Goal: Task Accomplishment & Management: Use online tool/utility

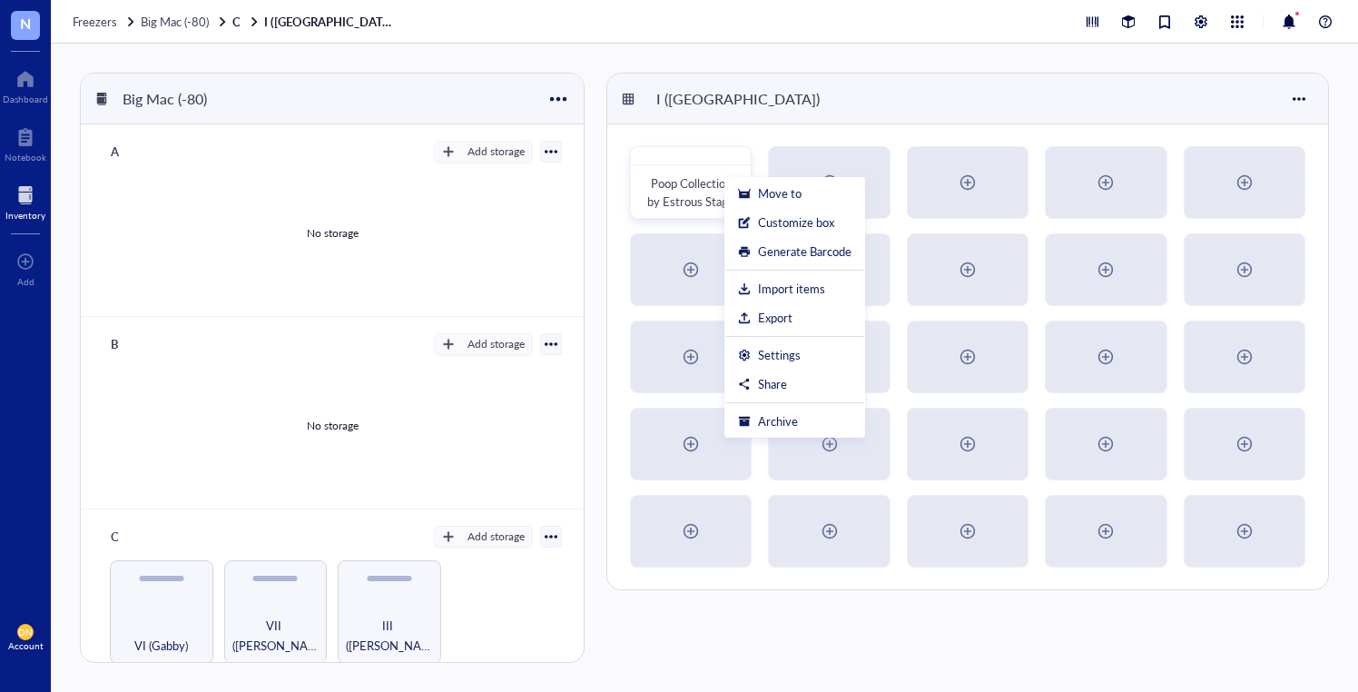
click at [653, 51] on div "Big Mac (-80) A Add storage No storage B Add storage No storage C Add storage I…" at bounding box center [704, 368] width 1307 height 648
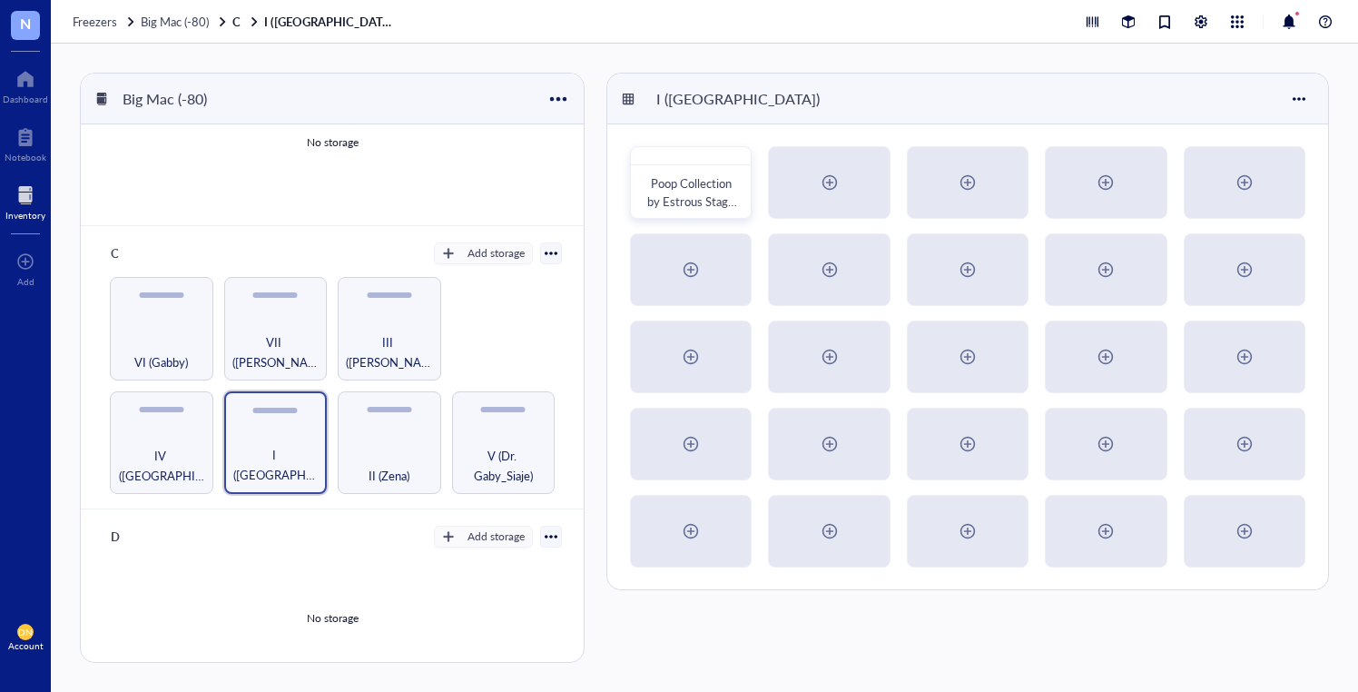
scroll to position [285, 0]
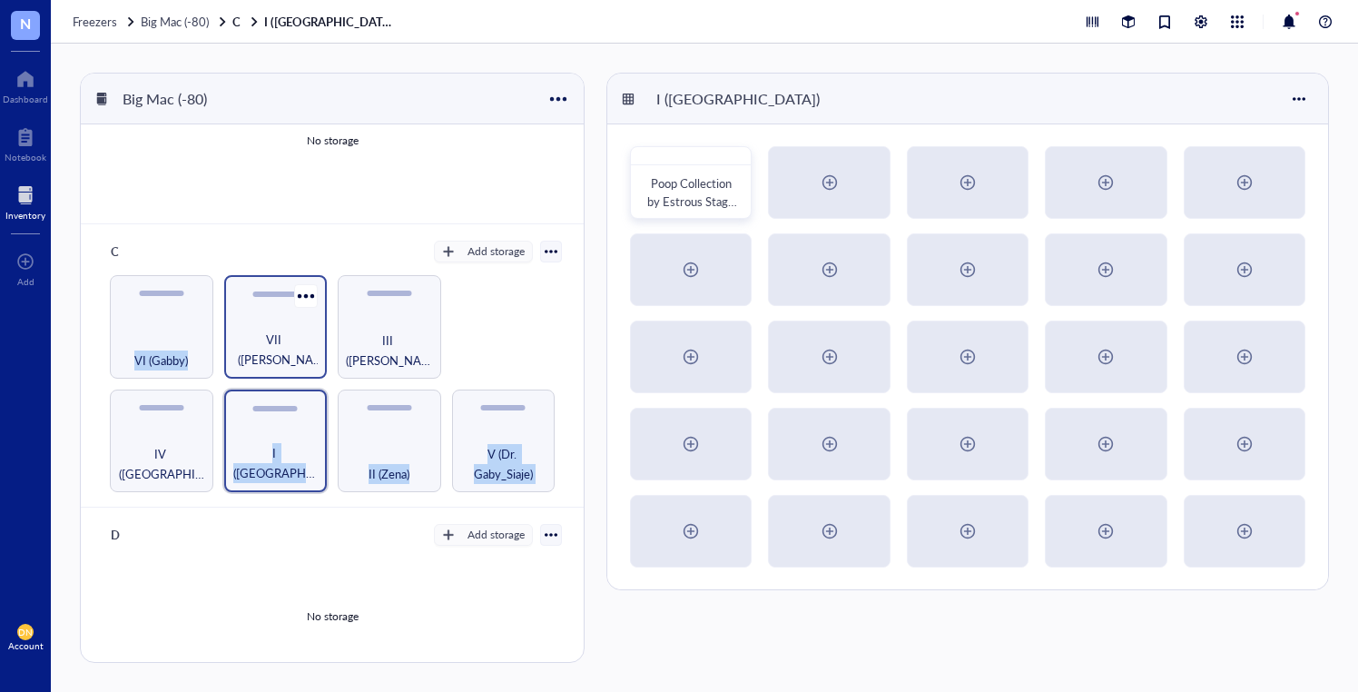
drag, startPoint x: 267, startPoint y: 425, endPoint x: 227, endPoint y: 326, distance: 106.7
click at [227, 326] on div "IV (Naveena) I (Kiara) II (Zena) V (Dr. Gaby_Siaje) VI (Gabby) VII ([PERSON_NAM…" at bounding box center [332, 383] width 459 height 217
click at [254, 338] on div "VII ([PERSON_NAME])" at bounding box center [275, 350] width 85 height 40
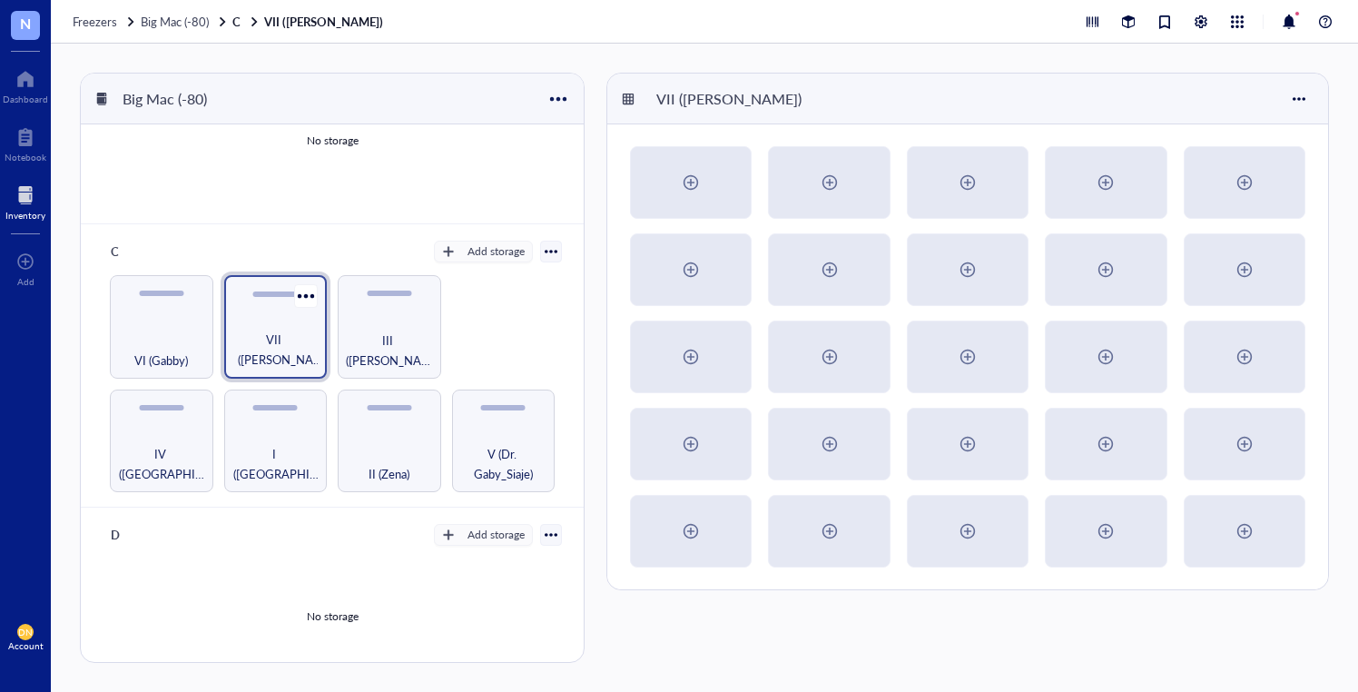
click at [249, 330] on div "VII ([PERSON_NAME])" at bounding box center [275, 350] width 85 height 40
drag, startPoint x: 261, startPoint y: 292, endPoint x: 465, endPoint y: 356, distance: 213.1
click at [465, 356] on div "IV (Naveena) I (Kiara) II (Zena) V (Dr. Gaby_Siaje) VI (Gabby) VII ([PERSON_NAM…" at bounding box center [332, 383] width 459 height 217
click at [466, 352] on div "IV (Naveena) I (Kiara) II (Zena) V (Dr. Gaby_Siaje) VI (Gabby) VII ([PERSON_NAM…" at bounding box center [332, 383] width 459 height 217
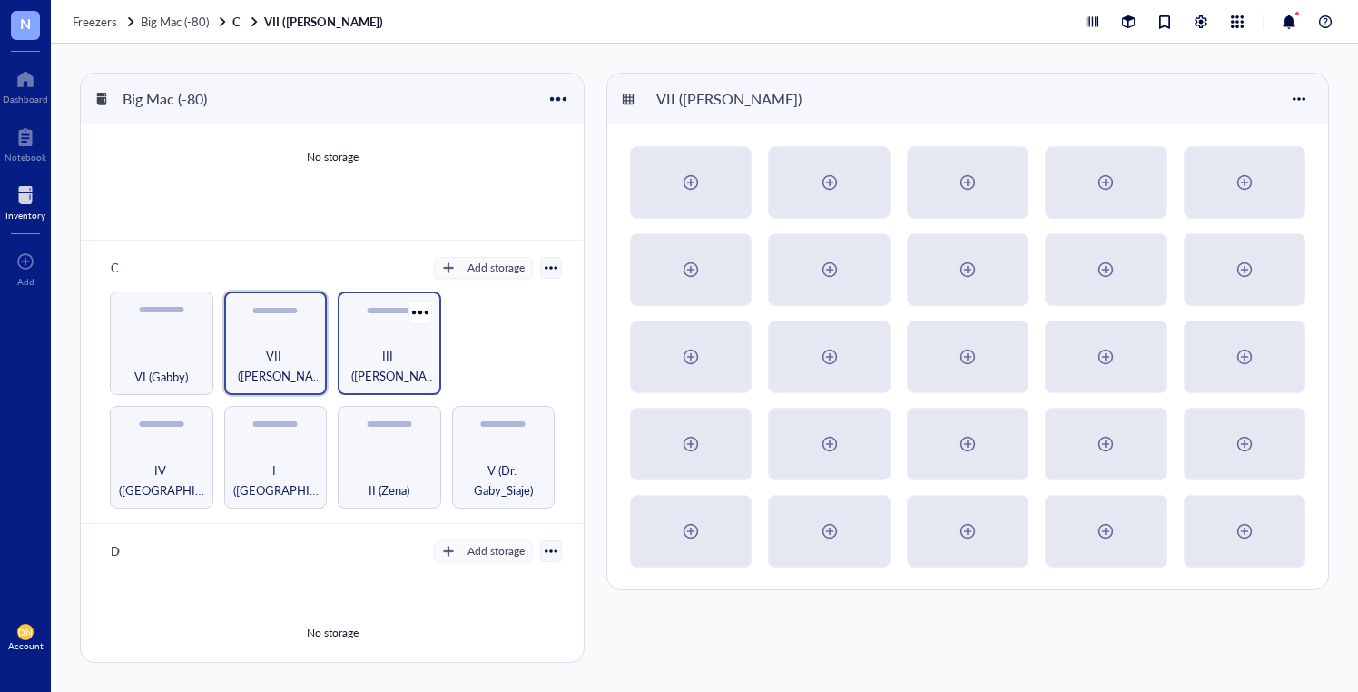
scroll to position [305, 0]
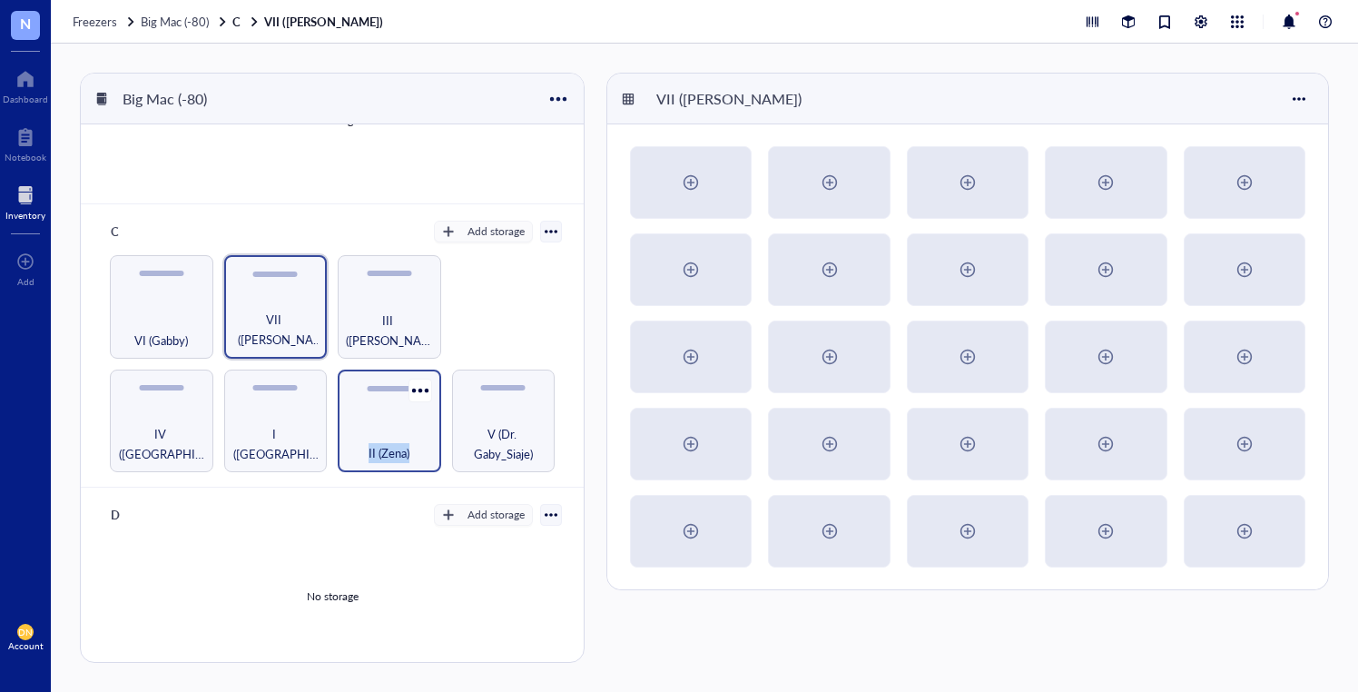
drag, startPoint x: 475, startPoint y: 391, endPoint x: 374, endPoint y: 387, distance: 100.9
click at [373, 387] on div "IV (Naveena) I (Kiara) II (Zena) V (Dr. Gaby_Siaje) VI (Gabby) VII ([PERSON_NAM…" at bounding box center [332, 363] width 459 height 217
click at [368, 394] on div "II (Zena)" at bounding box center [389, 420] width 103 height 103
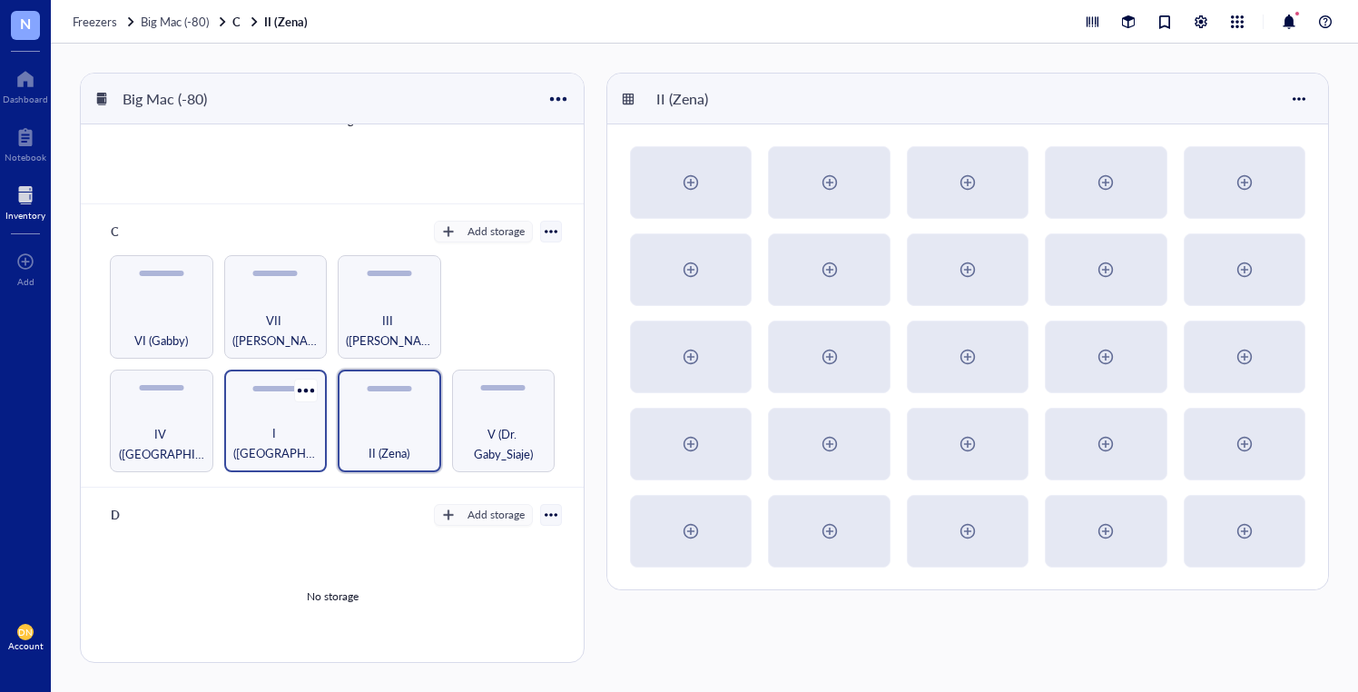
click at [282, 397] on div "I ([GEOGRAPHIC_DATA])" at bounding box center [275, 420] width 103 height 103
click at [340, 393] on div "II (Zena)" at bounding box center [389, 420] width 103 height 103
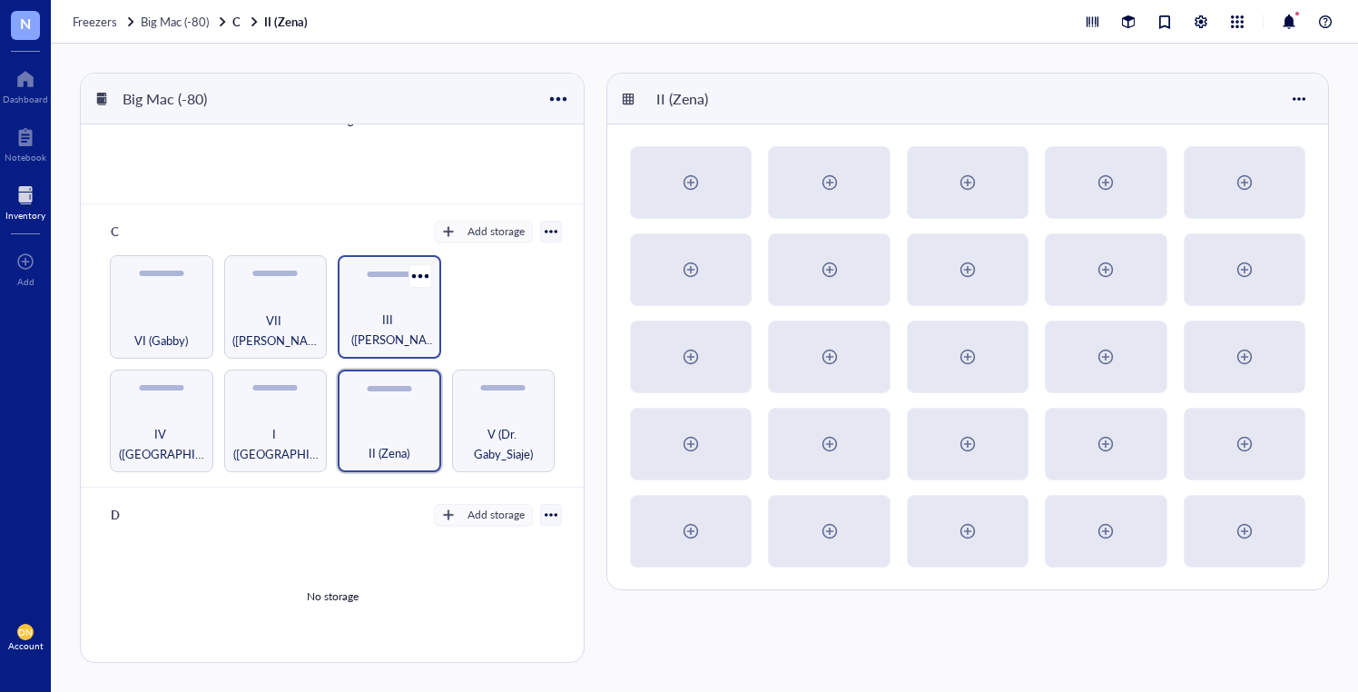
click at [354, 321] on div "III ([PERSON_NAME])" at bounding box center [389, 330] width 85 height 40
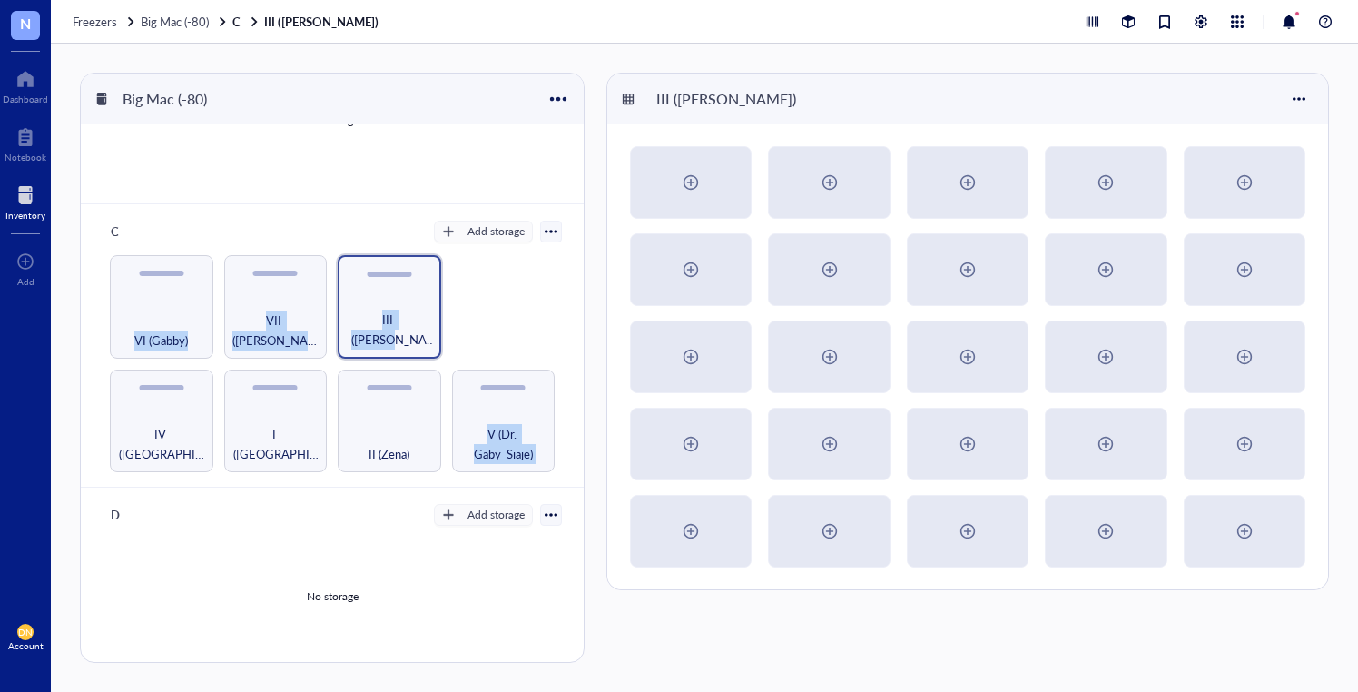
drag, startPoint x: 424, startPoint y: 350, endPoint x: 441, endPoint y: 406, distance: 58.0
click at [442, 406] on div "IV (Naveena) I (Kiara) II (Zena) V (Dr. Gaby_Siaje) VI (Gabby) VII ([PERSON_NAM…" at bounding box center [332, 363] width 459 height 217
click at [450, 302] on div "IV (Naveena) I (Kiara) II (Zena) V (Dr. Gaby_Siaje) VI (Gabby) VII ([PERSON_NAM…" at bounding box center [332, 363] width 459 height 217
click at [411, 274] on div at bounding box center [420, 275] width 26 height 26
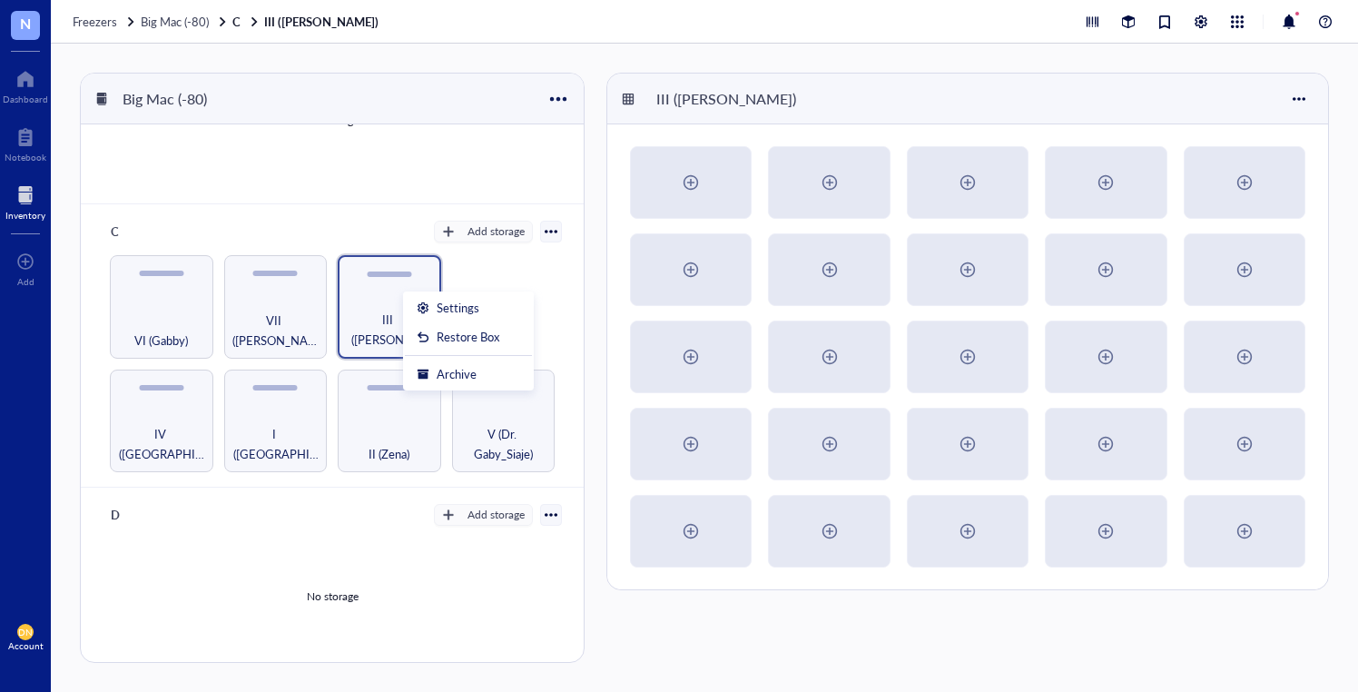
click at [507, 270] on div "IV (Naveena) I (Kiara) II (Zena) V (Dr. Gaby_Siaje) VI (Gabby) VII ([PERSON_NAM…" at bounding box center [332, 363] width 459 height 217
click at [545, 228] on div at bounding box center [551, 231] width 13 height 13
click at [490, 229] on div "Add storage" at bounding box center [496, 231] width 57 height 16
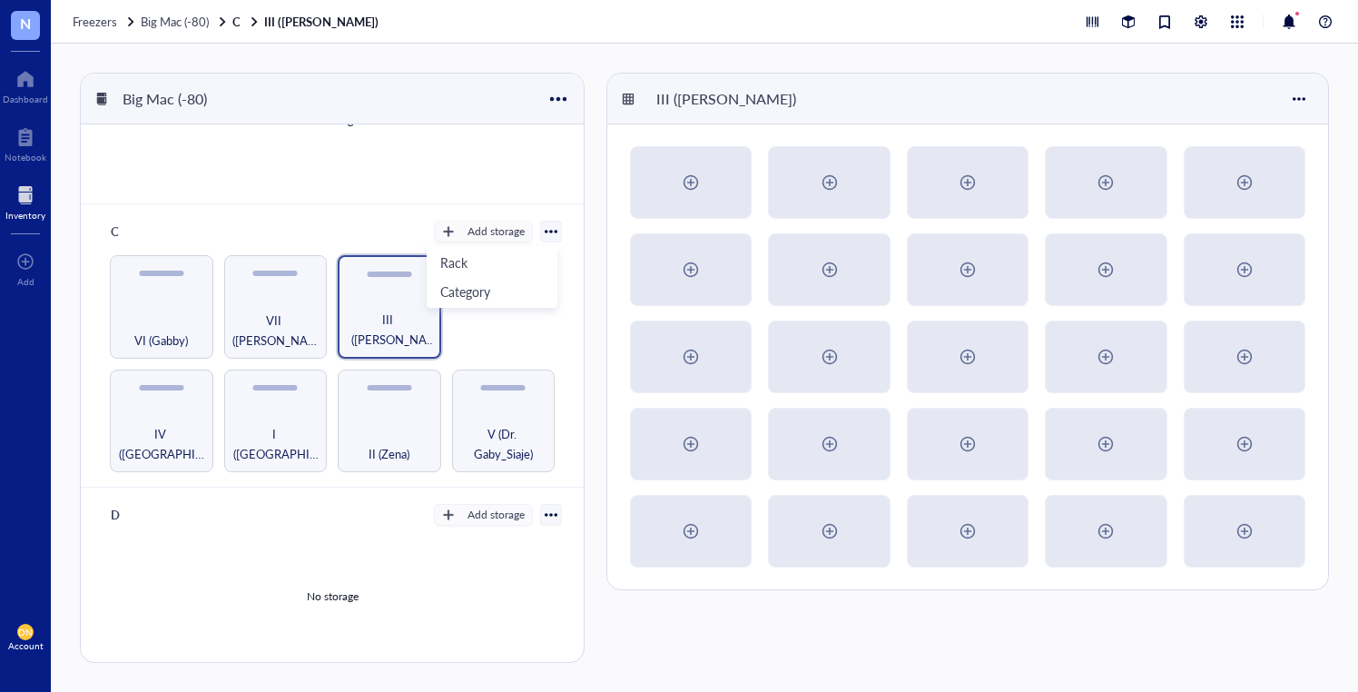
click at [545, 233] on div at bounding box center [551, 231] width 13 height 13
click at [516, 248] on li "Settings" at bounding box center [486, 262] width 133 height 29
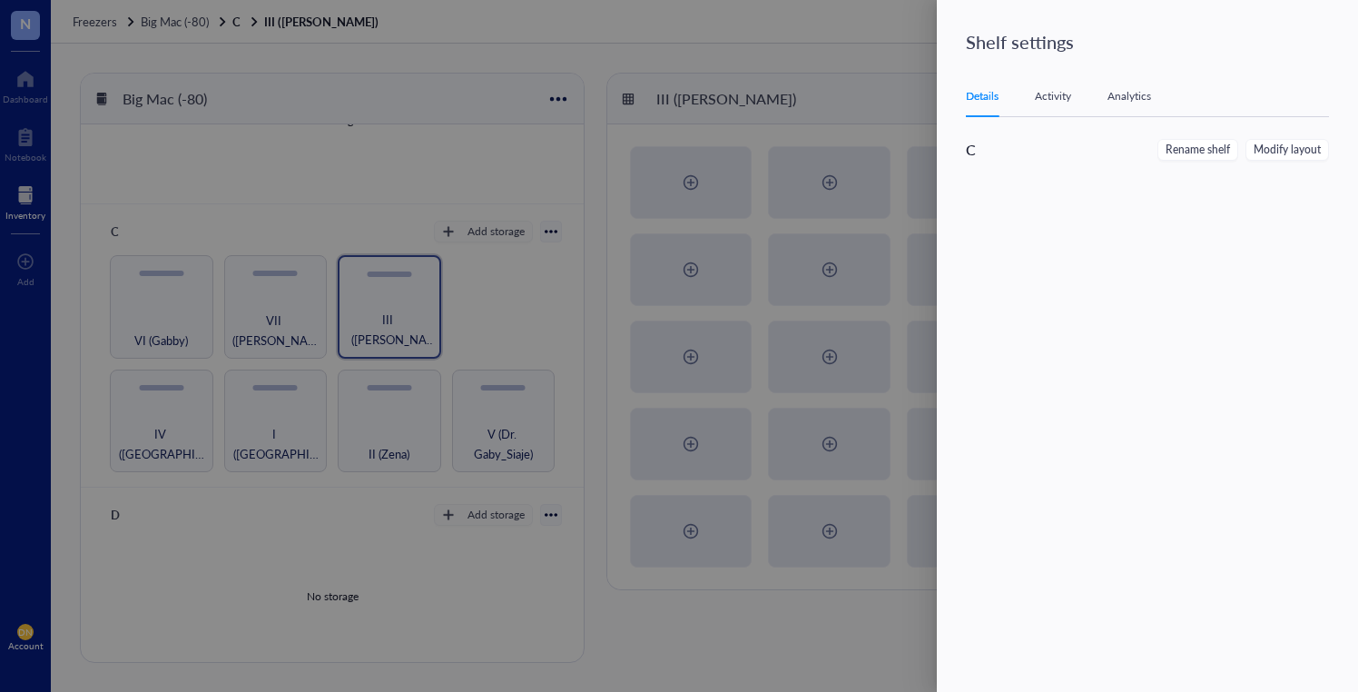
click at [1052, 95] on div "Activity" at bounding box center [1053, 96] width 36 height 18
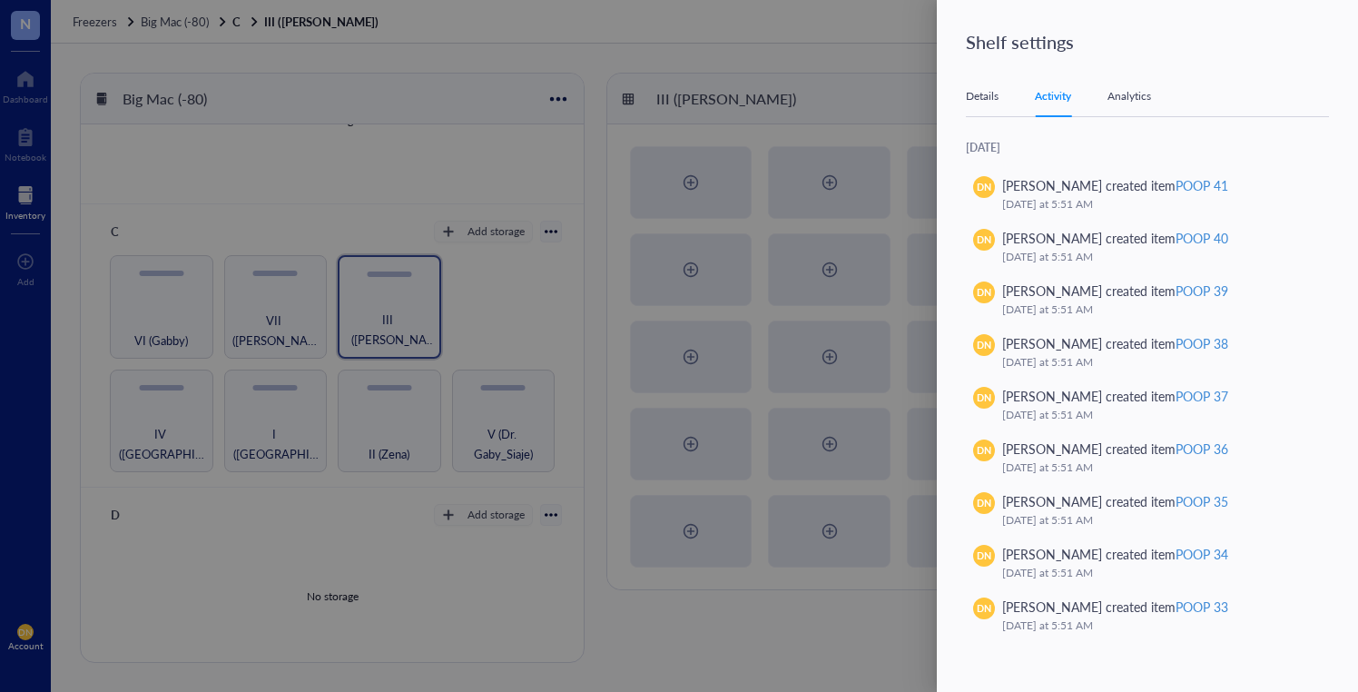
click at [1127, 100] on div "Analytics" at bounding box center [1130, 96] width 44 height 18
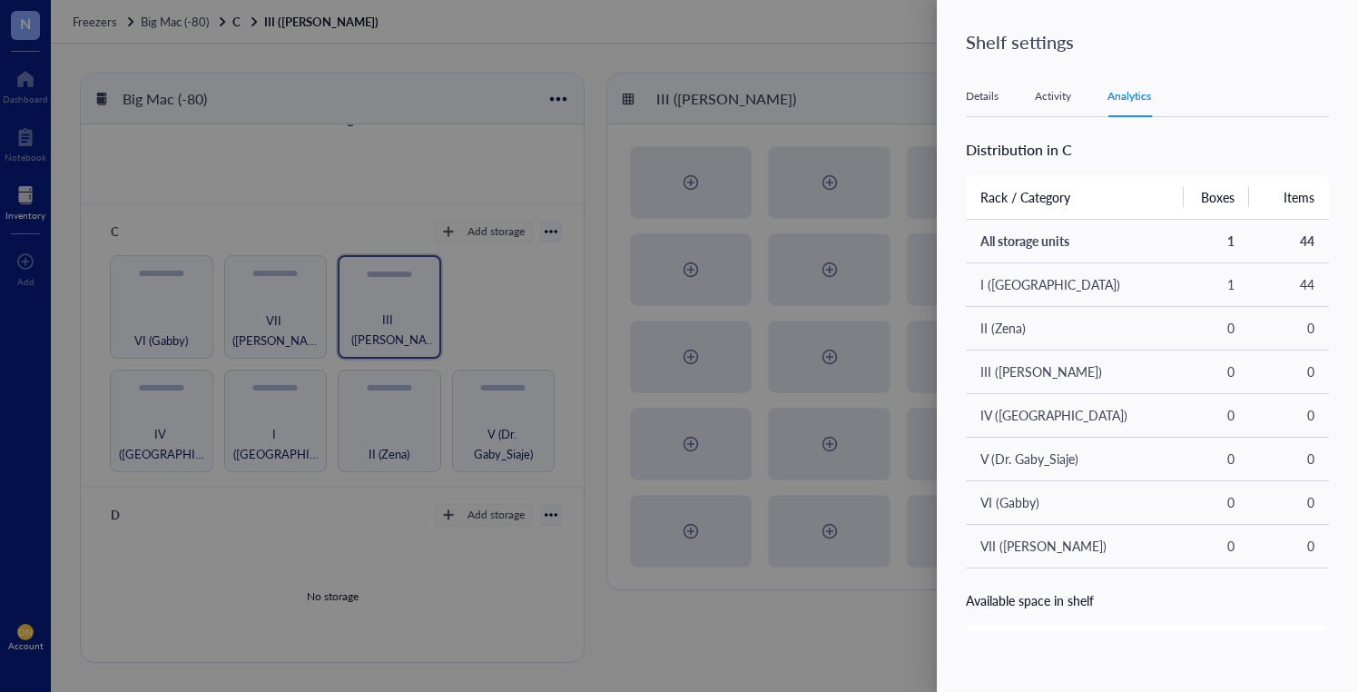
click at [888, 110] on div at bounding box center [679, 346] width 1358 height 692
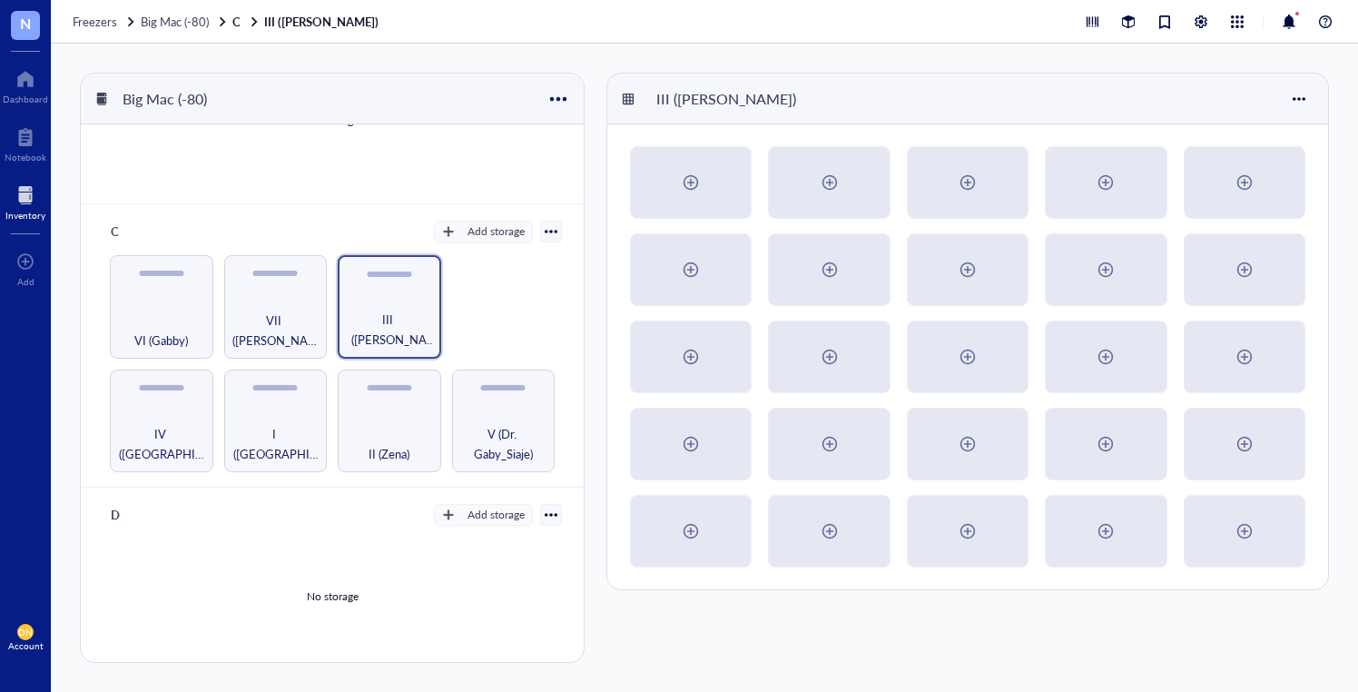
click at [620, 94] on div "III ([PERSON_NAME])" at bounding box center [967, 99] width 721 height 51
click at [632, 95] on div at bounding box center [628, 99] width 13 height 13
click at [472, 304] on div "IV (Naveena) I (Kiara) II (Zena) V (Dr. Gaby_Siaje) VI (Gabby) VII ([PERSON_NAM…" at bounding box center [332, 363] width 459 height 217
click at [299, 431] on div "I ([GEOGRAPHIC_DATA])" at bounding box center [275, 443] width 85 height 40
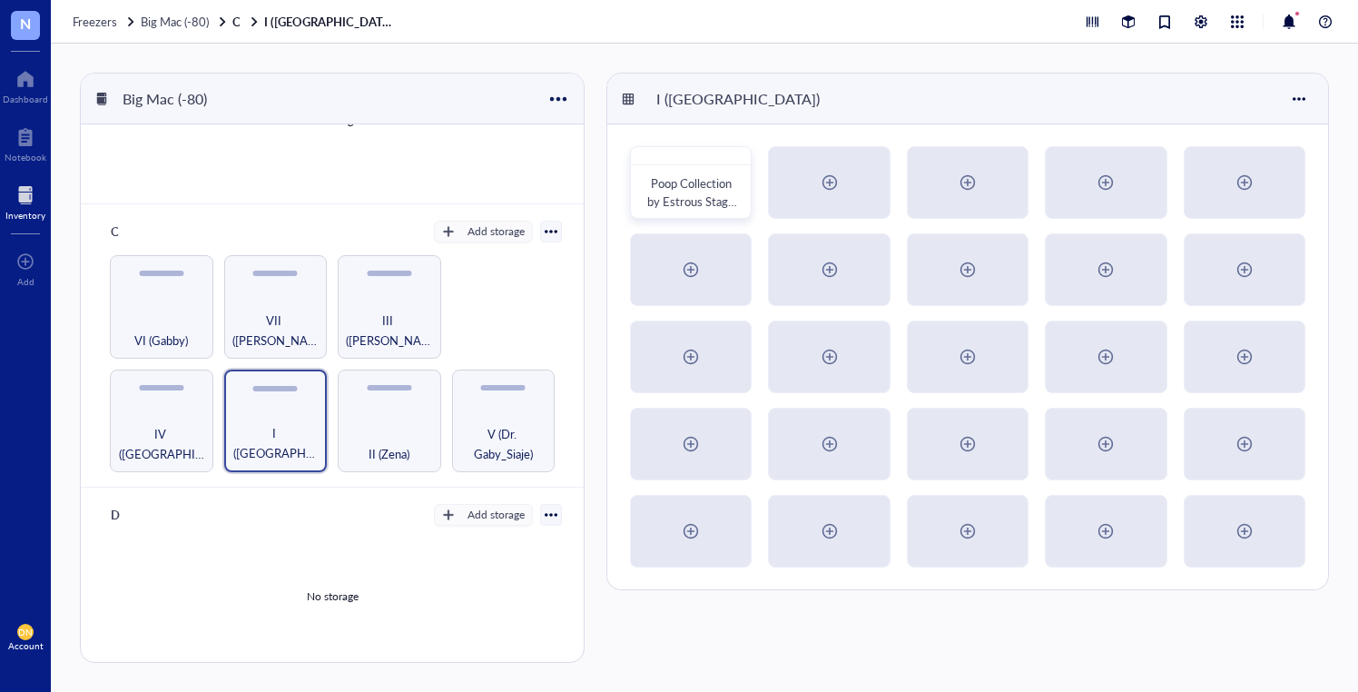
scroll to position [305, 0]
click at [671, 181] on span "Poop Collection by Estrous Stage (Cohort 1)" at bounding box center [692, 202] width 90 height 54
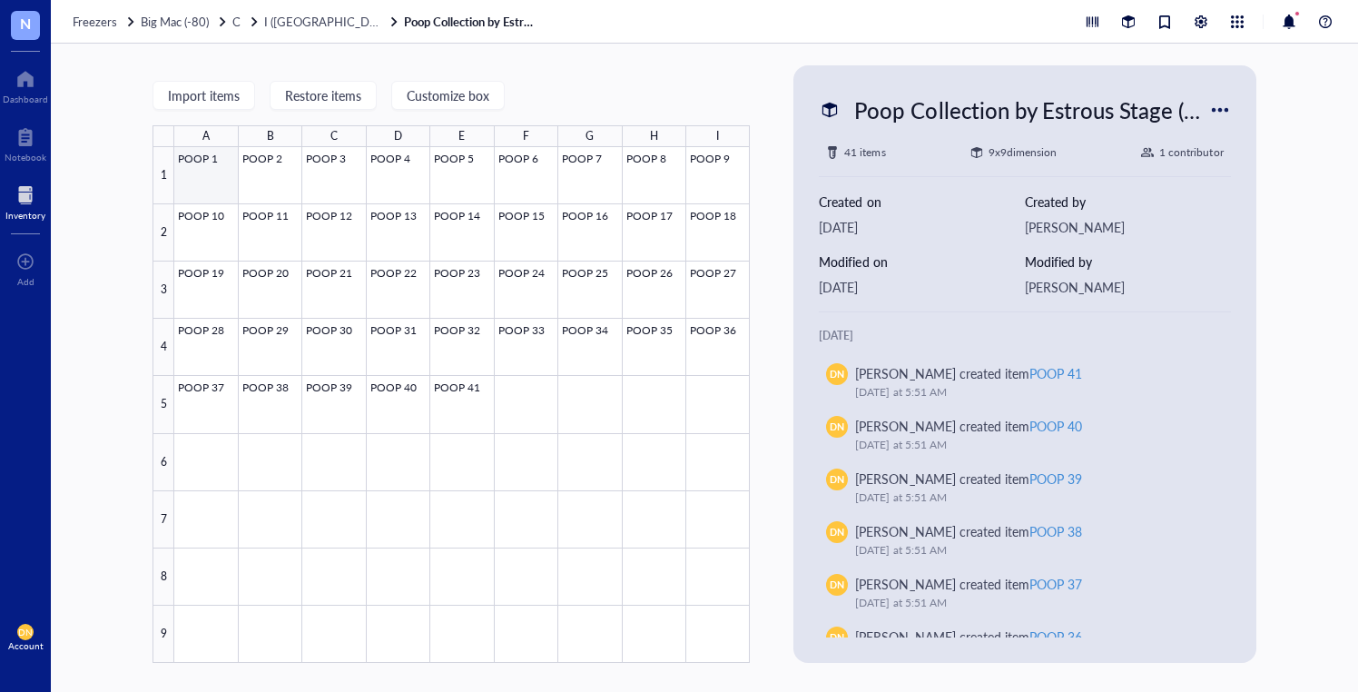
click at [221, 182] on div at bounding box center [462, 405] width 576 height 516
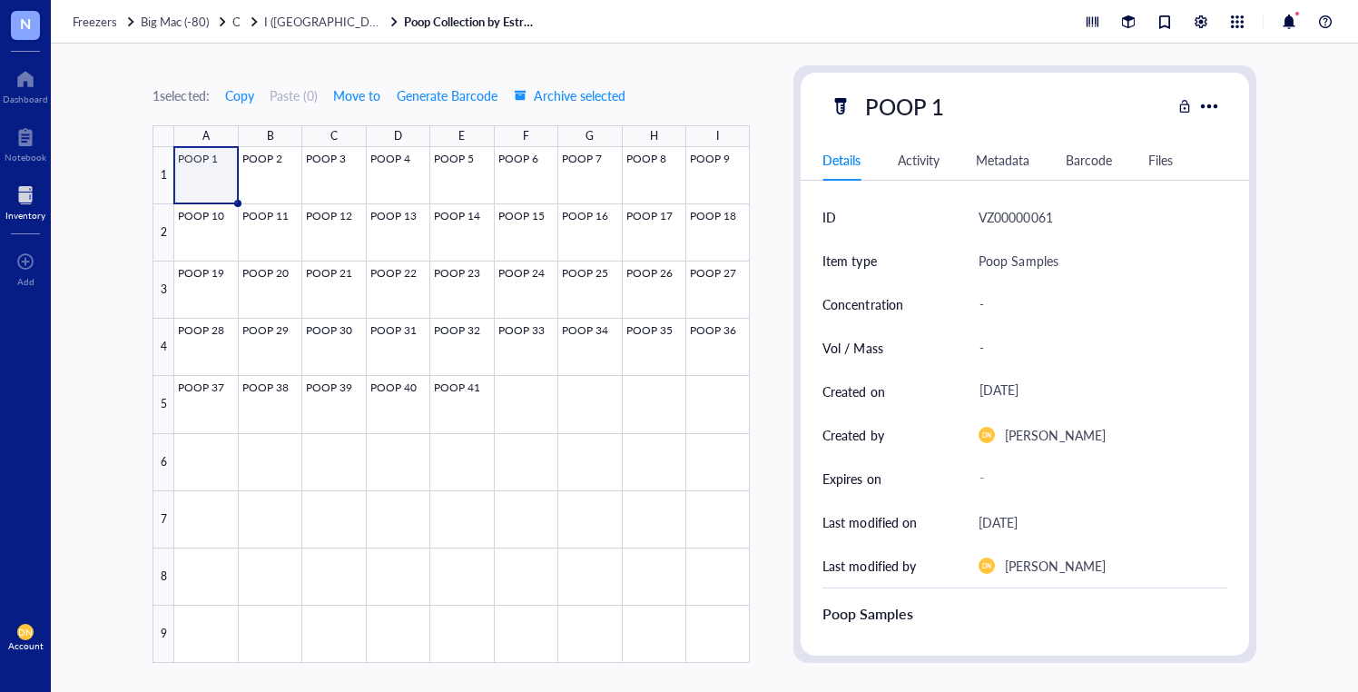
click at [1079, 160] on div "Barcode" at bounding box center [1089, 160] width 46 height 20
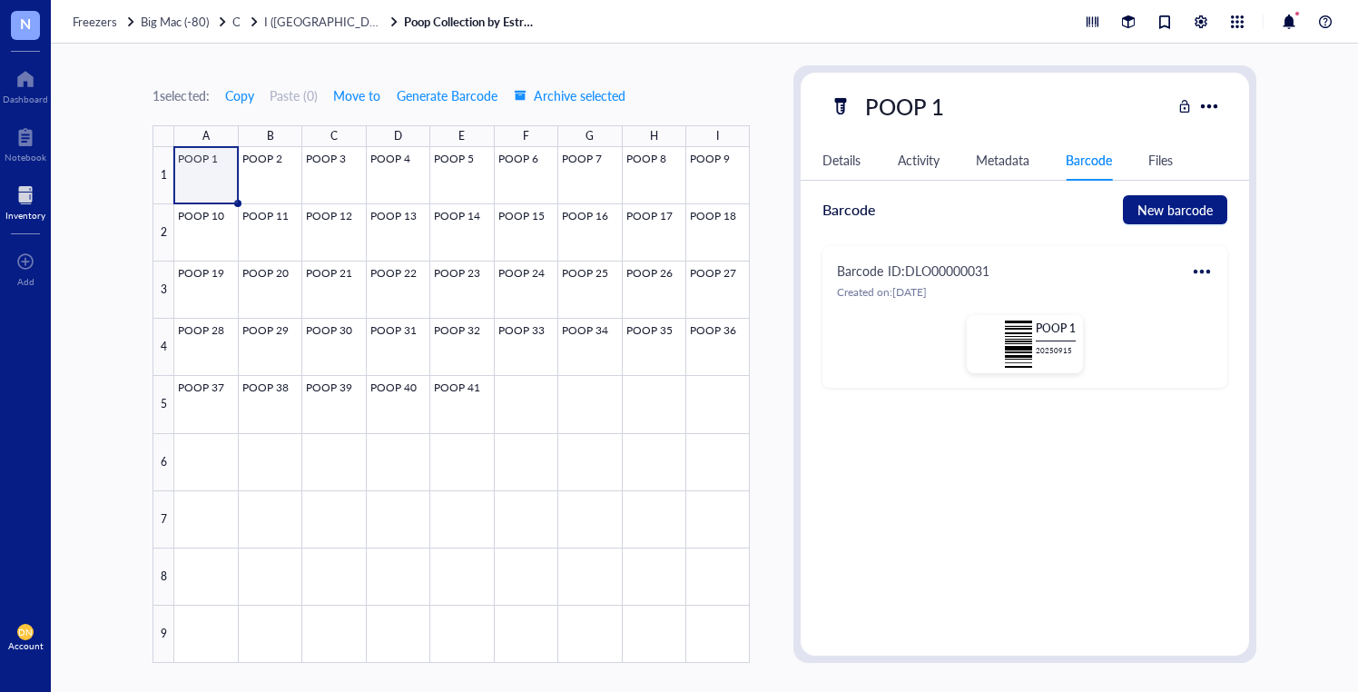
click at [1195, 273] on div at bounding box center [1201, 271] width 29 height 29
click at [1233, 338] on div "Print" at bounding box center [1245, 331] width 26 height 20
click at [846, 162] on div "Details" at bounding box center [842, 160] width 38 height 20
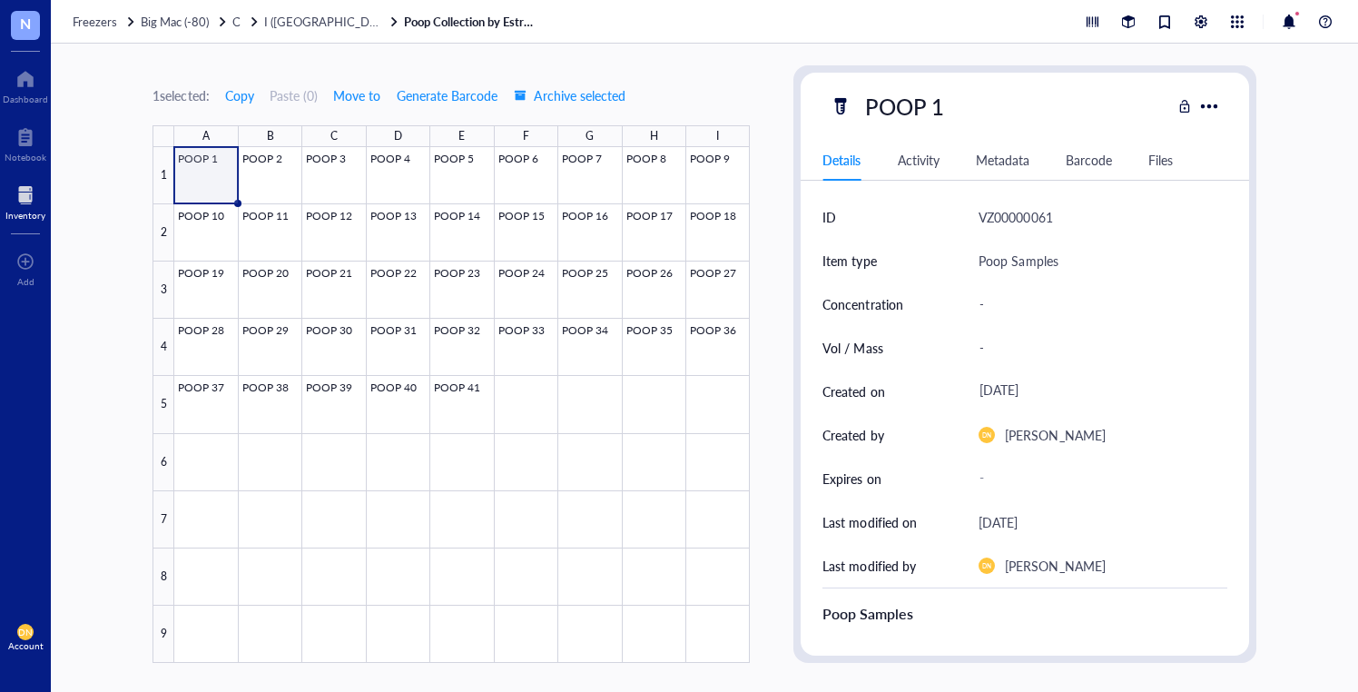
click at [913, 163] on div "Activity" at bounding box center [919, 160] width 42 height 20
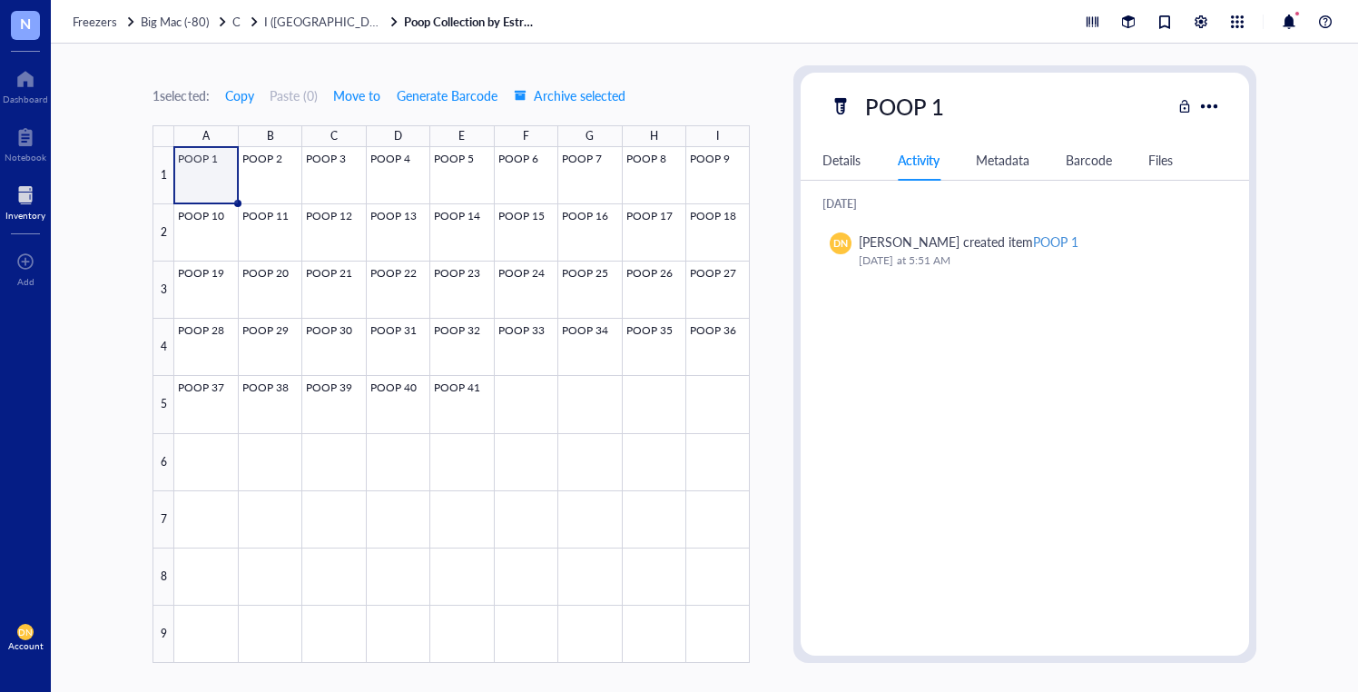
click at [167, 56] on div "1 selected: Copy Paste ( 0 ) Move to Generate Barcode Archive selected A B C D …" at bounding box center [704, 368] width 1307 height 648
click at [705, 74] on div "1 selected: Copy Paste ( 0 ) Move to Generate Barcode Archive selected A B C D …" at bounding box center [451, 363] width 597 height 597
click at [470, 97] on span "Generate Barcode" at bounding box center [447, 95] width 101 height 15
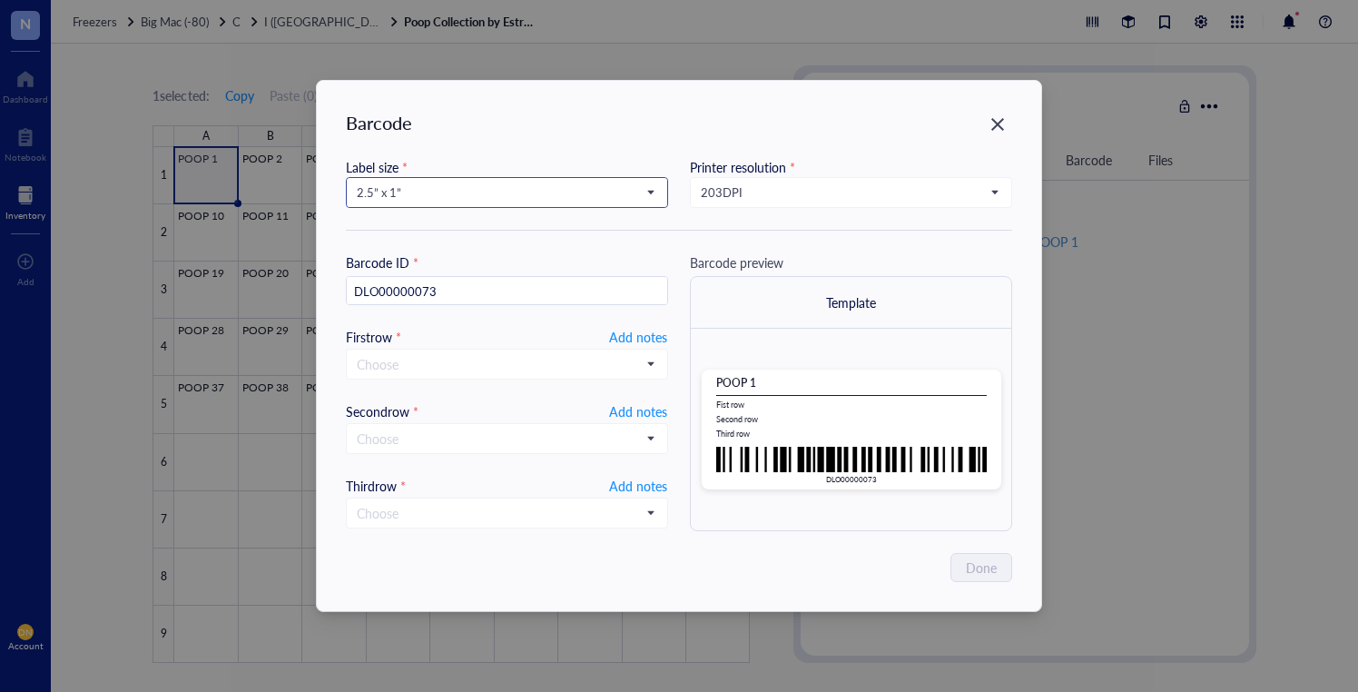
click at [519, 203] on input "search" at bounding box center [499, 192] width 284 height 27
click at [467, 338] on div "1” x 0.5”" at bounding box center [507, 341] width 299 height 20
type input "DLO00000073"
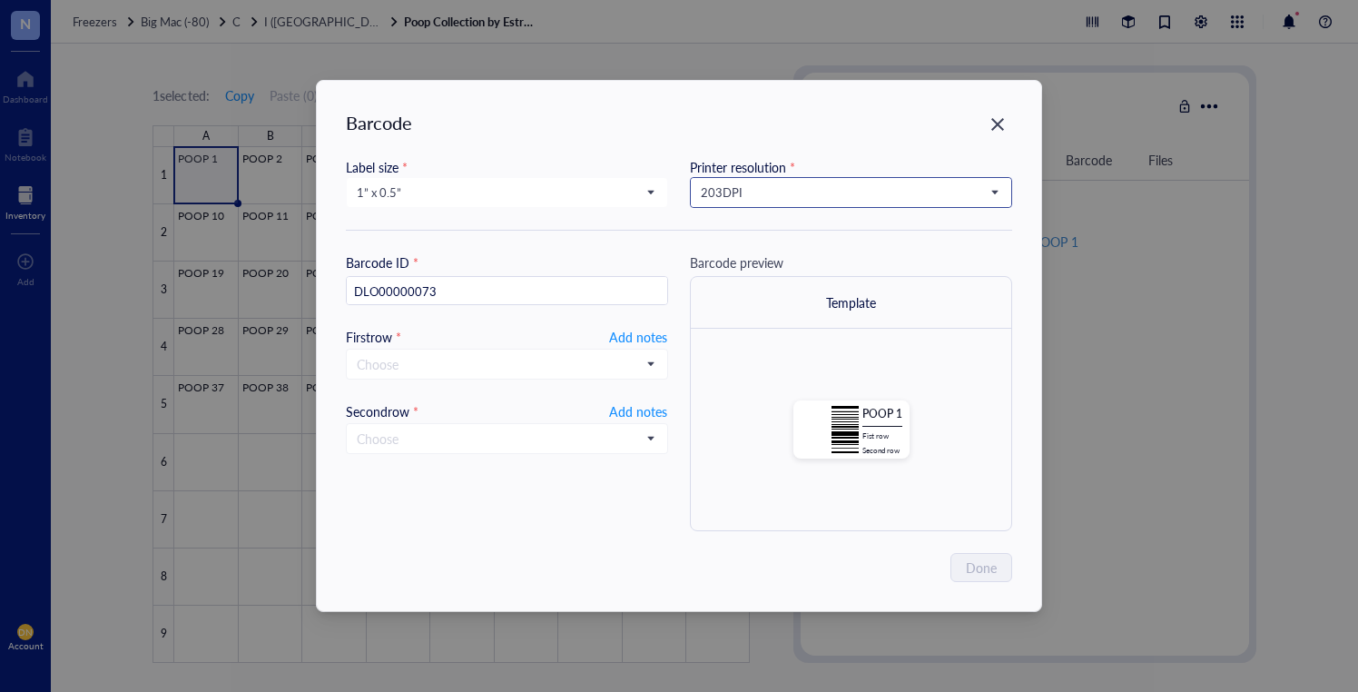
click at [738, 190] on span "203 DPI" at bounding box center [849, 192] width 297 height 16
click at [800, 246] on div "300 DPI" at bounding box center [851, 254] width 299 height 20
click at [647, 332] on span "Add notes" at bounding box center [638, 337] width 58 height 22
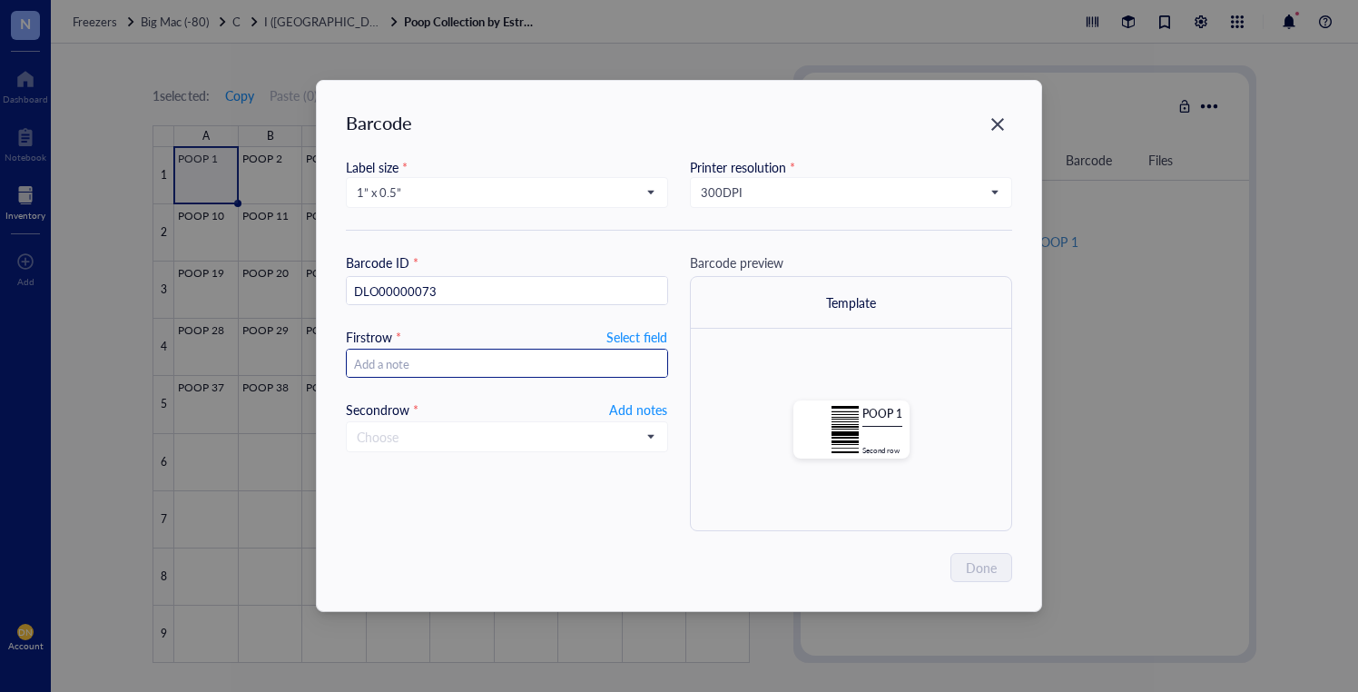
click at [495, 364] on input "text" at bounding box center [507, 364] width 320 height 29
paste input "20250915"
type input "20250915"
click at [635, 415] on span "Add notes" at bounding box center [638, 410] width 58 height 22
click at [631, 411] on span "Select field" at bounding box center [636, 410] width 61 height 22
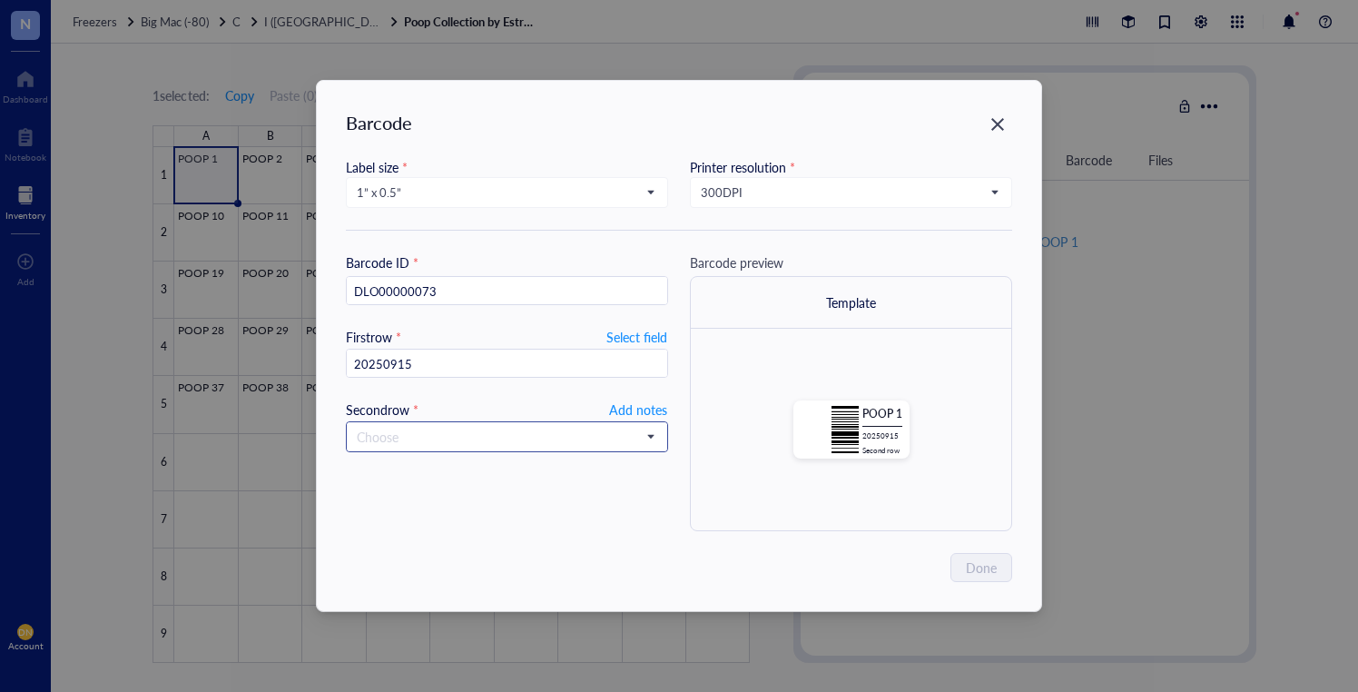
click at [640, 440] on input "search" at bounding box center [499, 436] width 284 height 27
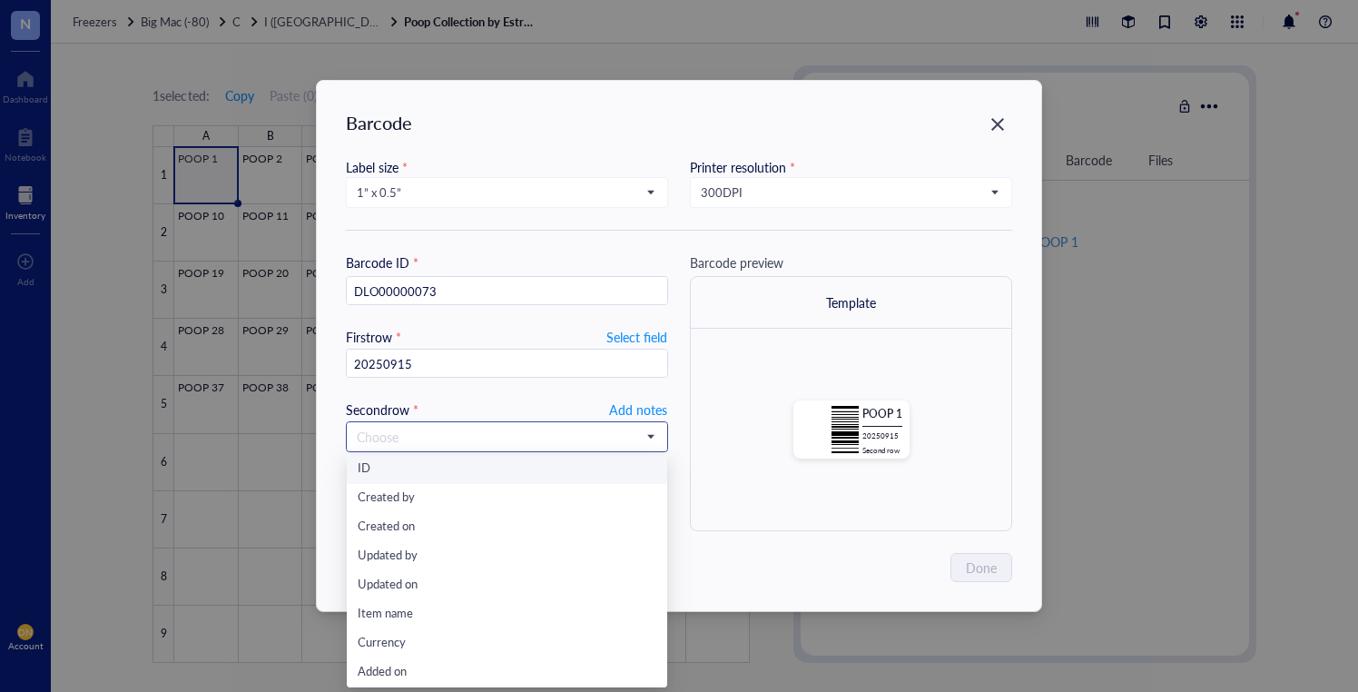
click at [552, 476] on div "ID" at bounding box center [507, 469] width 299 height 20
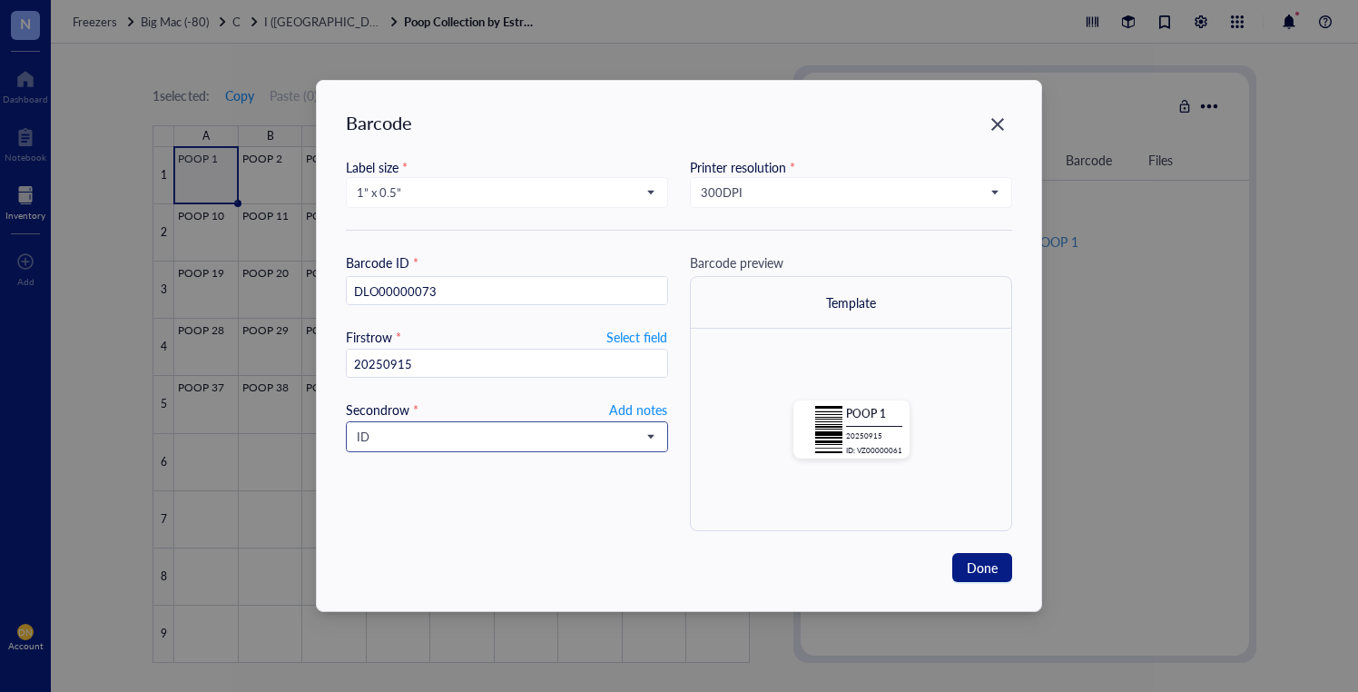
click at [631, 429] on span "ID" at bounding box center [505, 437] width 297 height 16
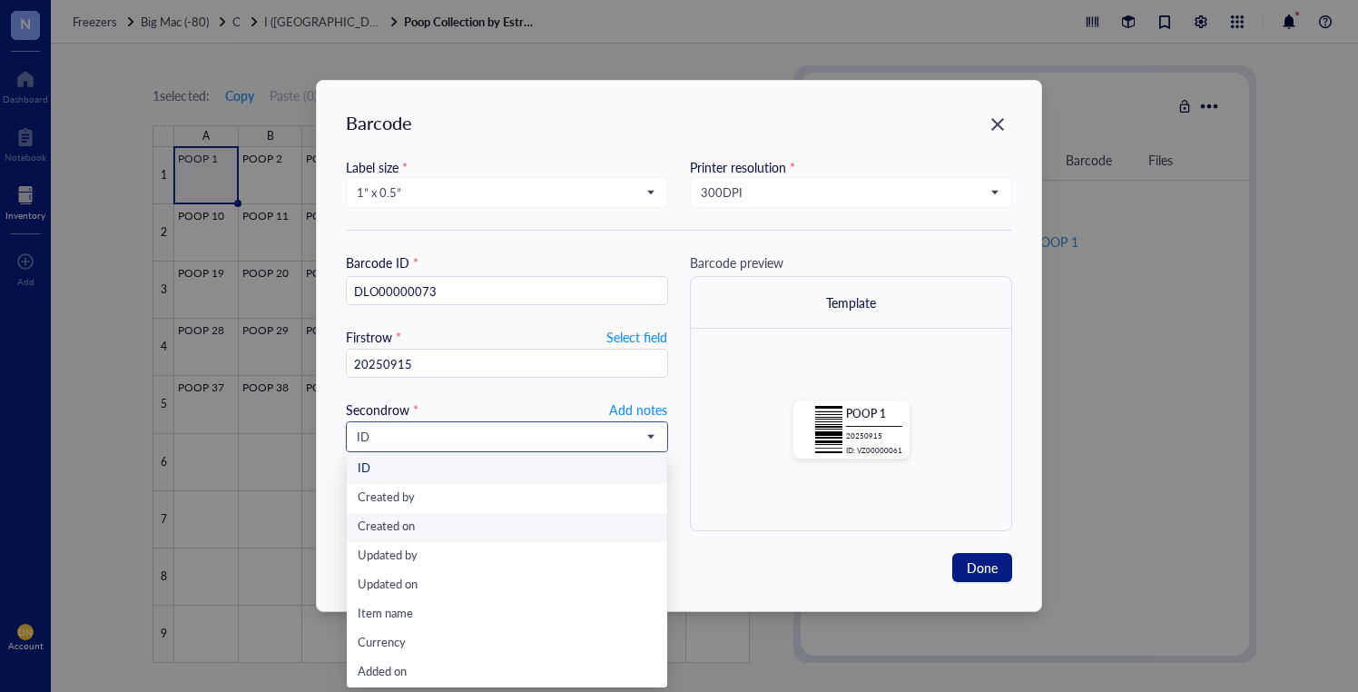
scroll to position [29, 0]
click at [616, 577] on div "Item name" at bounding box center [507, 586] width 299 height 20
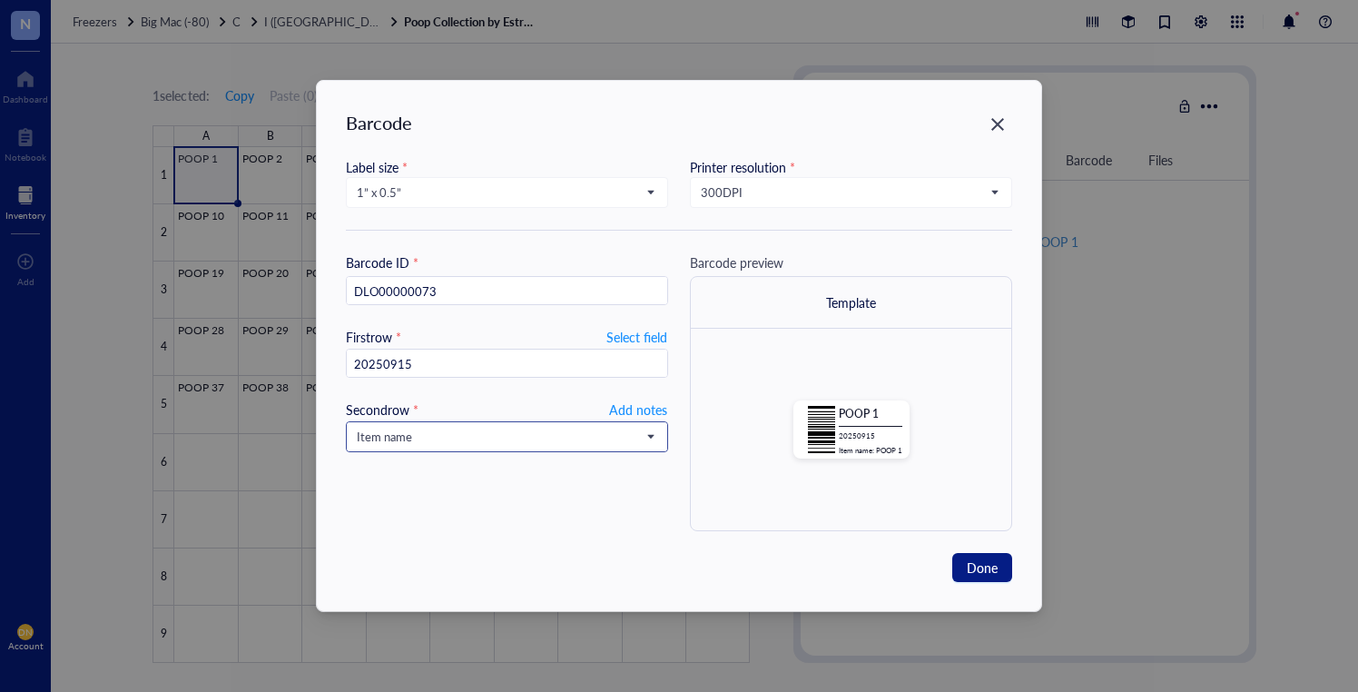
click at [597, 434] on span "Item name" at bounding box center [505, 437] width 297 height 16
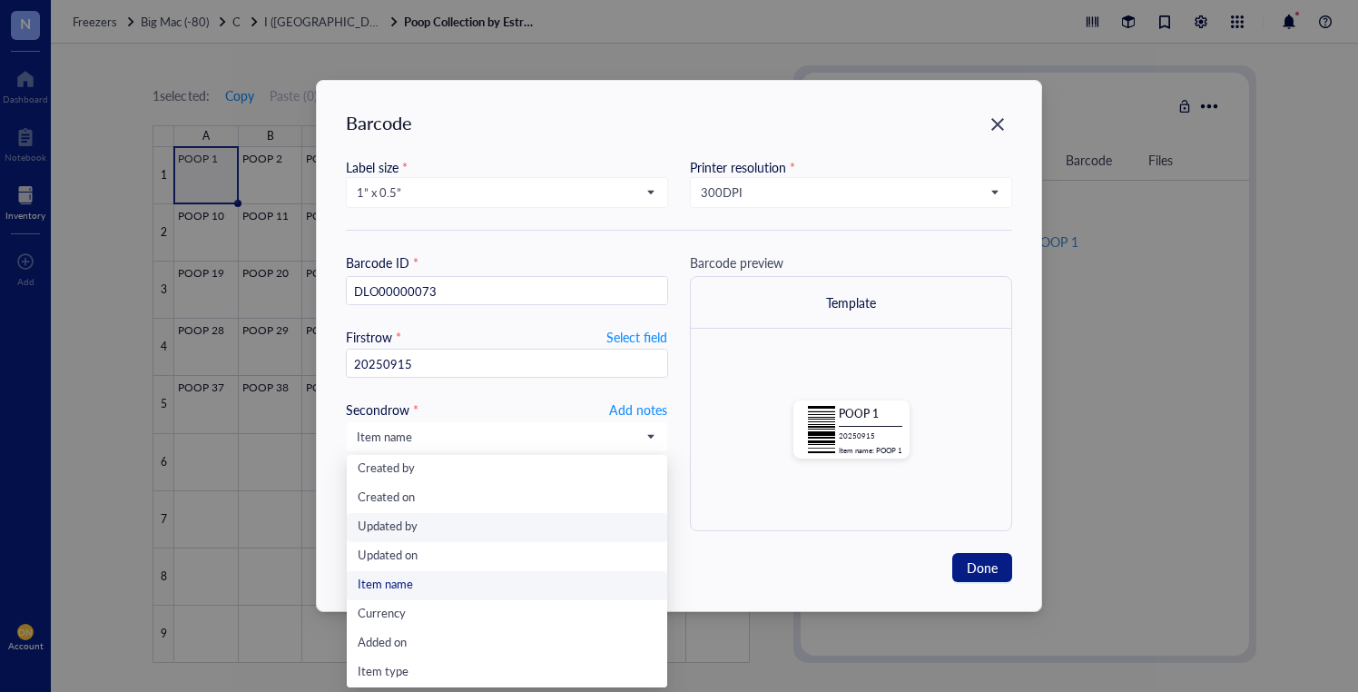
click at [586, 391] on div "Barcode ID * DLO00000073 First row * Select field 20250915 Second row * Add not…" at bounding box center [507, 391] width 322 height 279
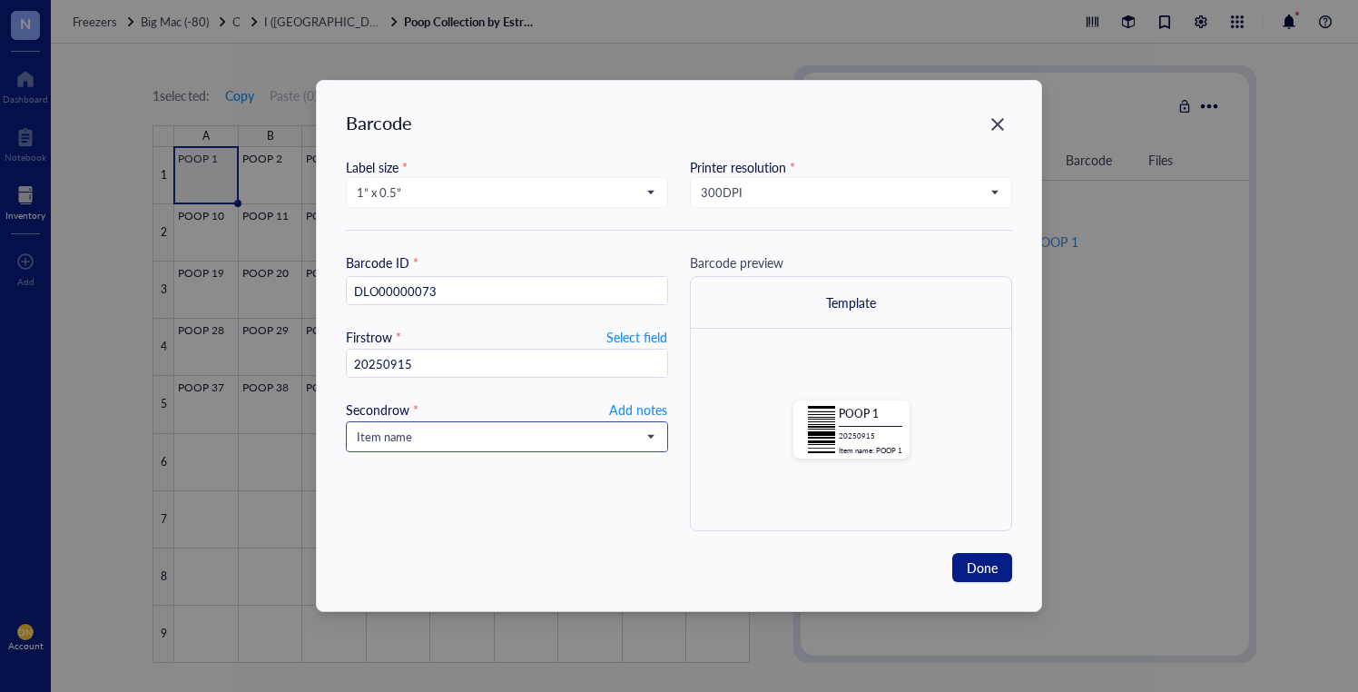
click at [599, 431] on span "Item name" at bounding box center [505, 437] width 297 height 16
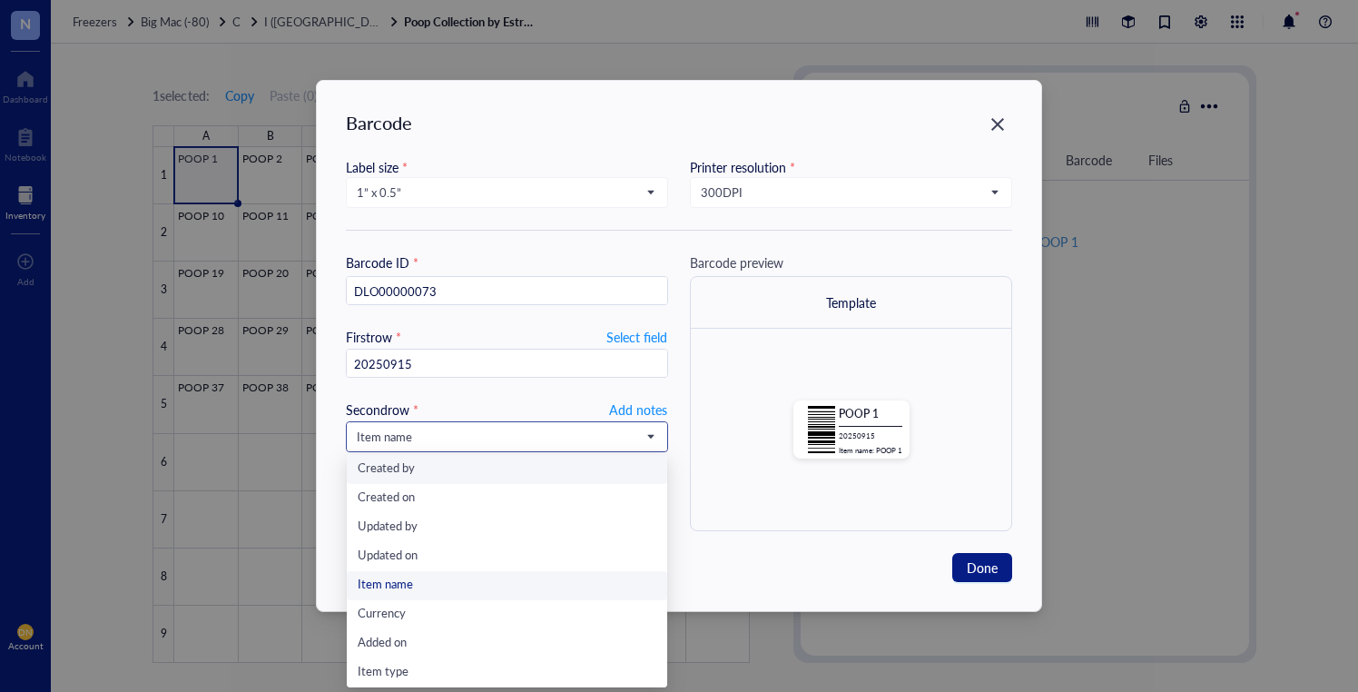
scroll to position [28, 0]
click at [562, 470] on div "Created by" at bounding box center [507, 470] width 299 height 20
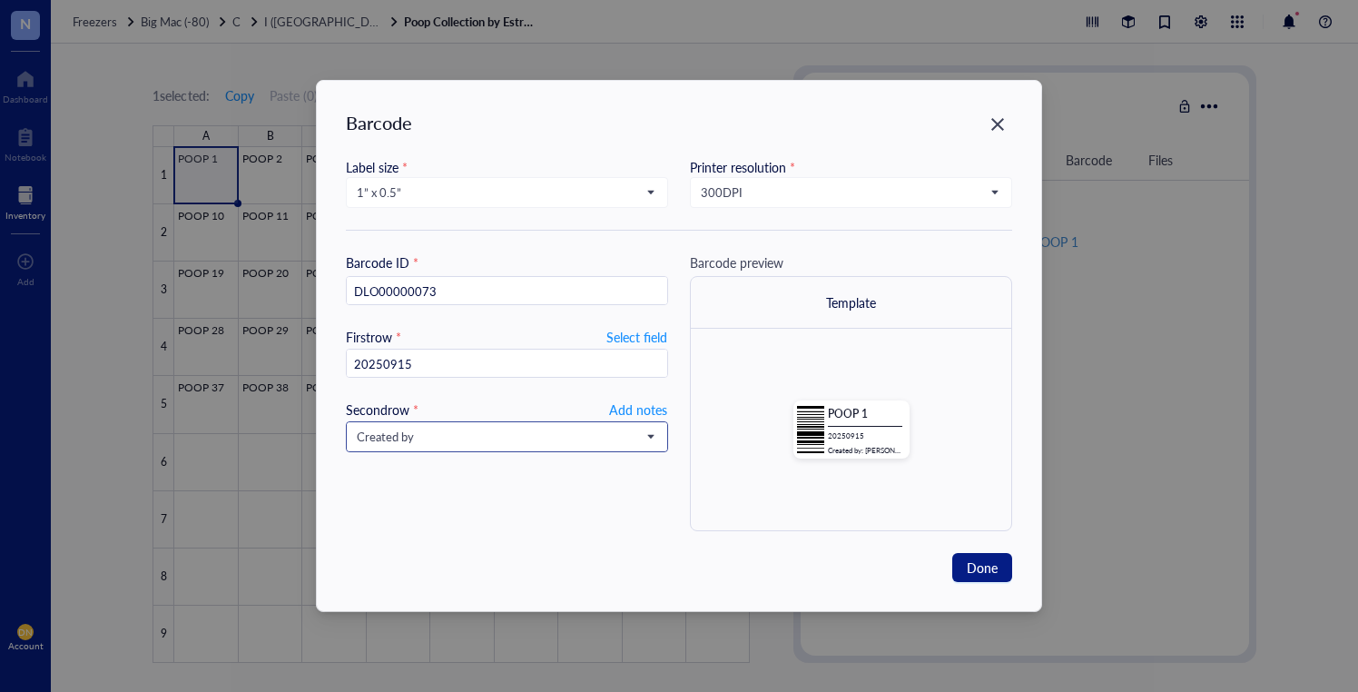
click at [551, 434] on span "Created by" at bounding box center [505, 437] width 297 height 16
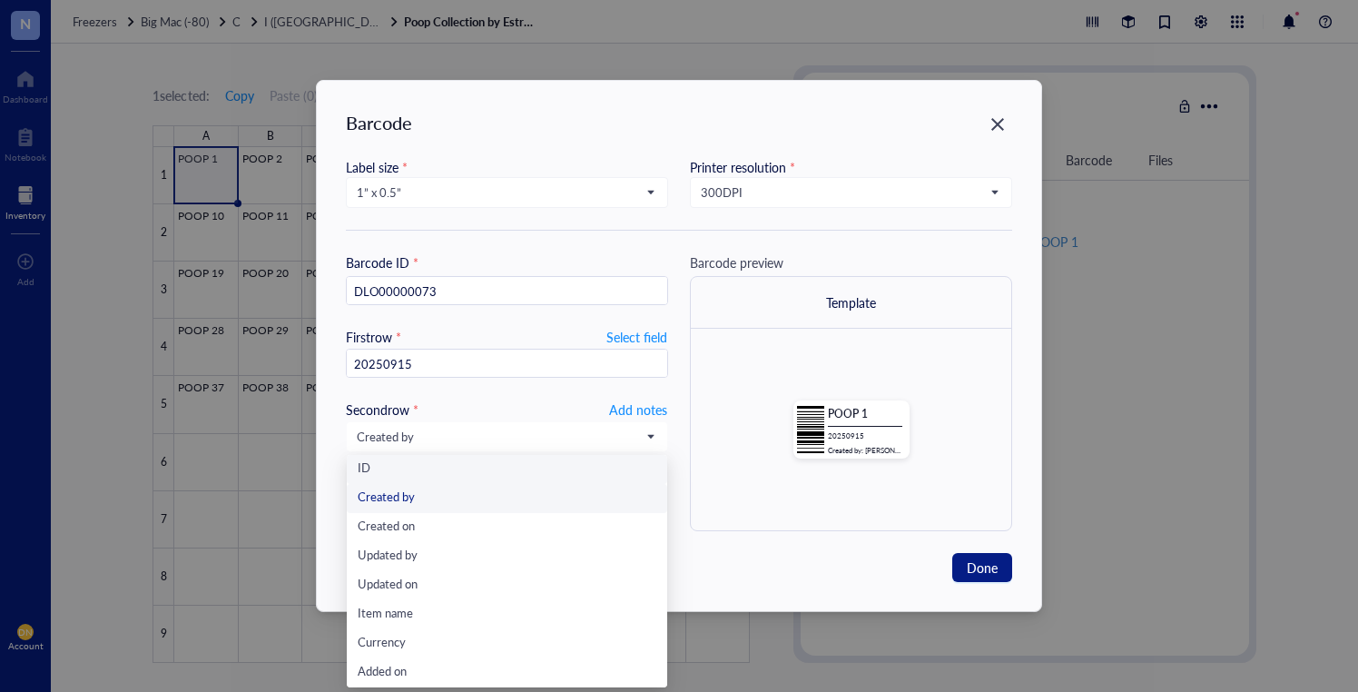
click at [608, 394] on div "Barcode ID * DLO00000073 First row * Select field 20250915 Second row * Add not…" at bounding box center [507, 391] width 322 height 279
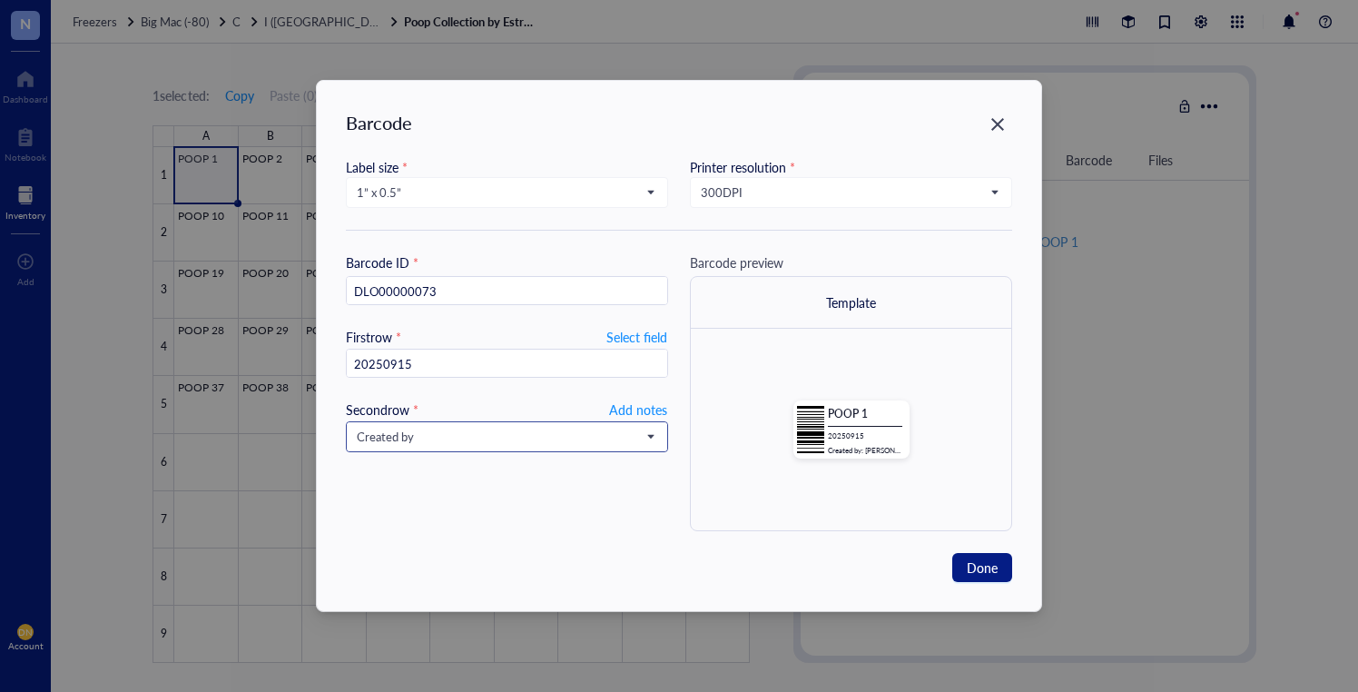
click at [645, 438] on span "Created by" at bounding box center [505, 437] width 297 height 16
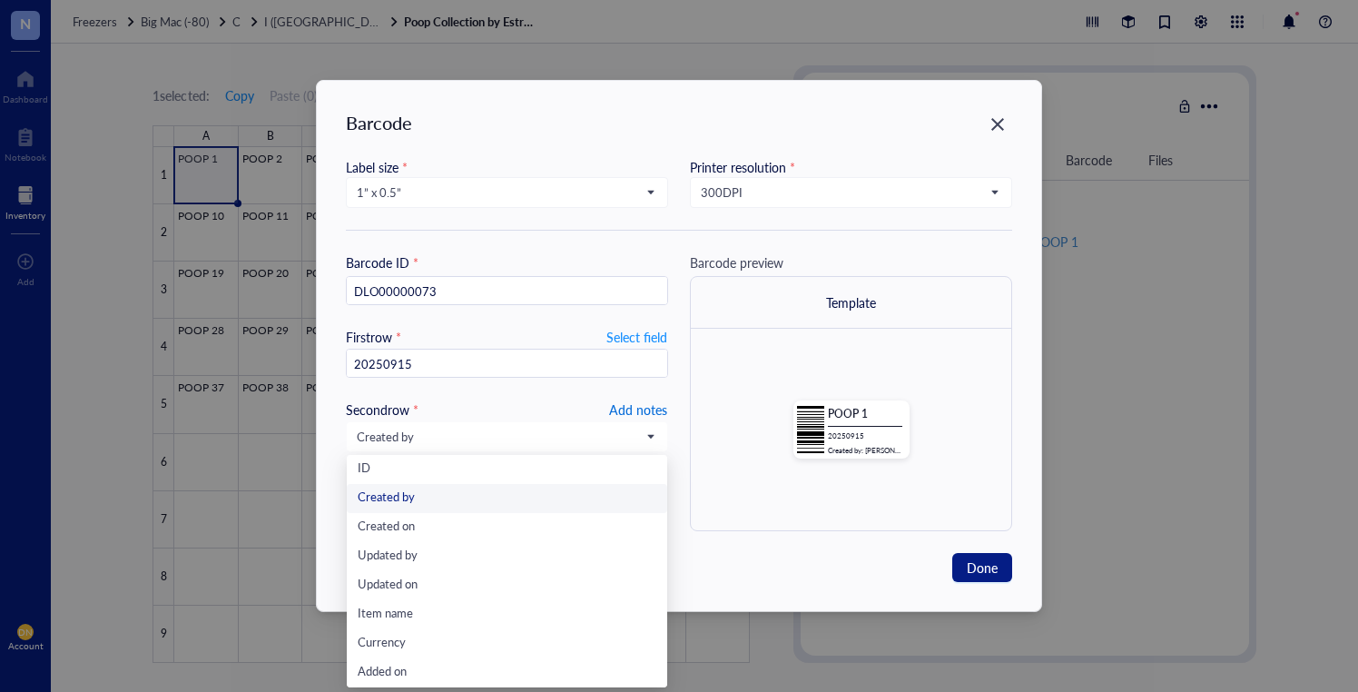
click at [621, 399] on span "Add notes" at bounding box center [638, 410] width 58 height 22
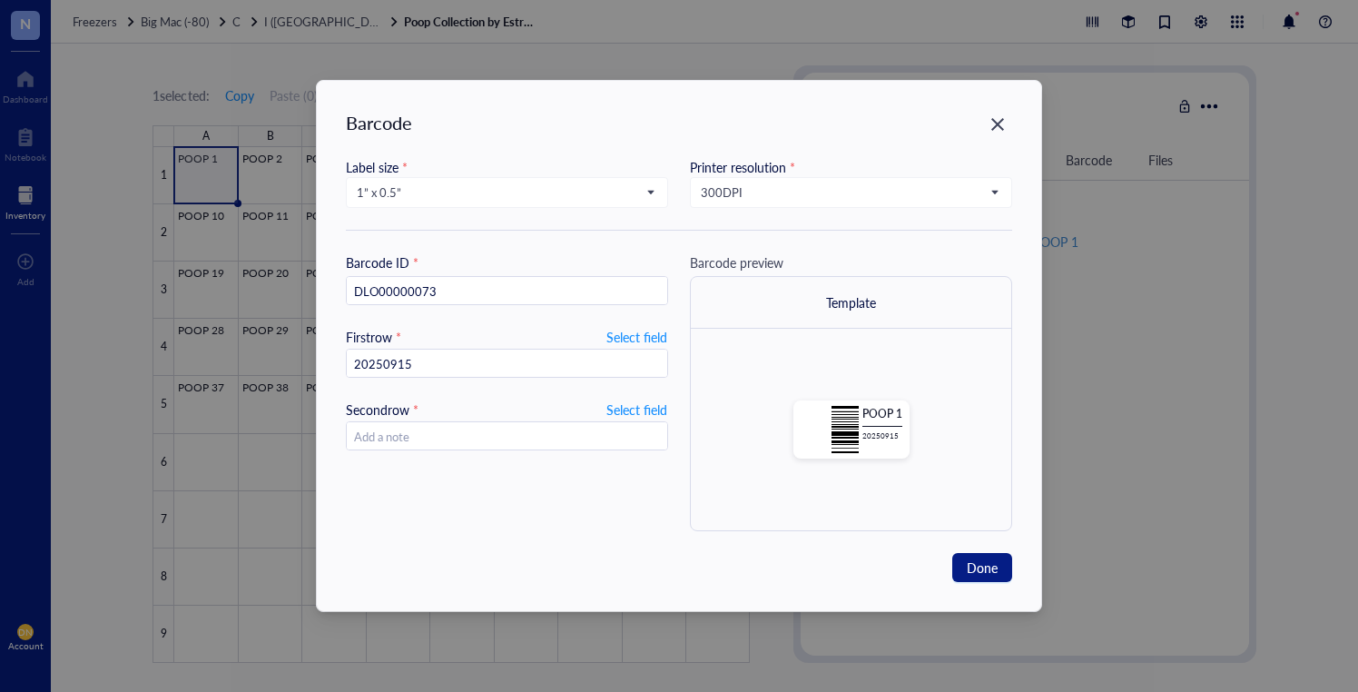
click at [990, 127] on icon "Close" at bounding box center [998, 124] width 17 height 17
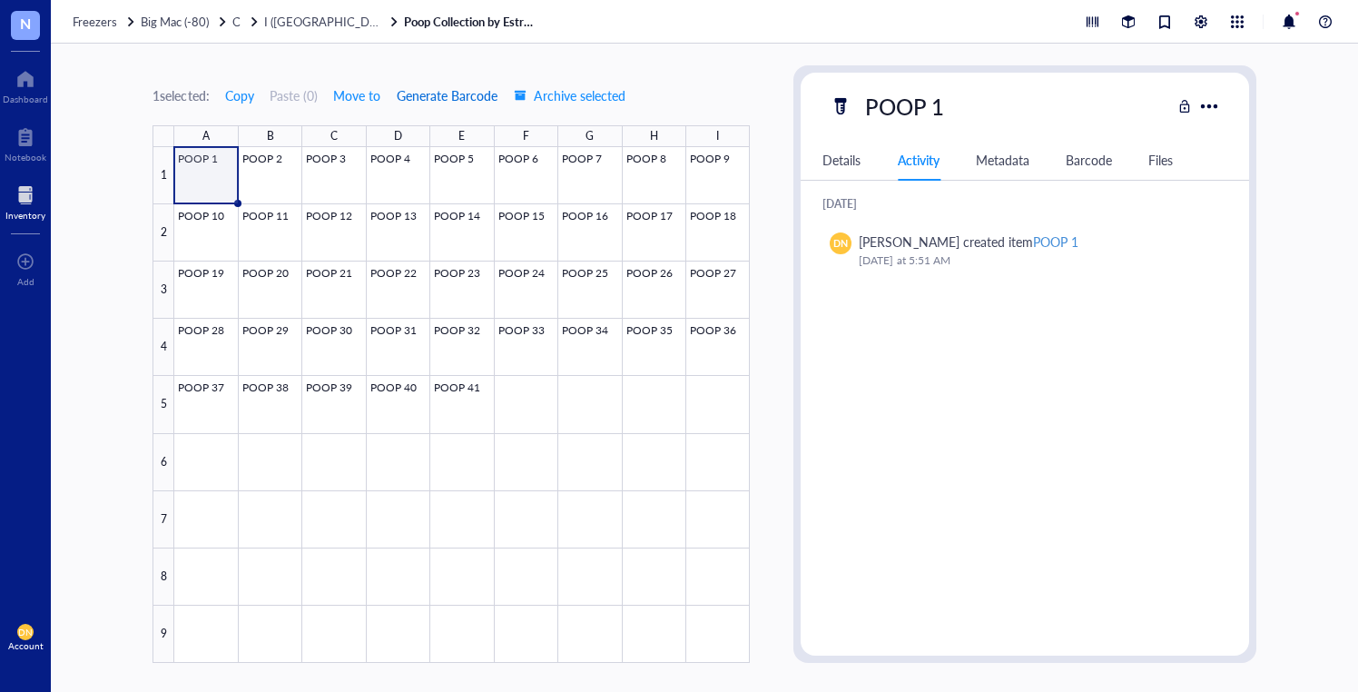
click at [473, 91] on span "Generate Barcode" at bounding box center [447, 95] width 101 height 15
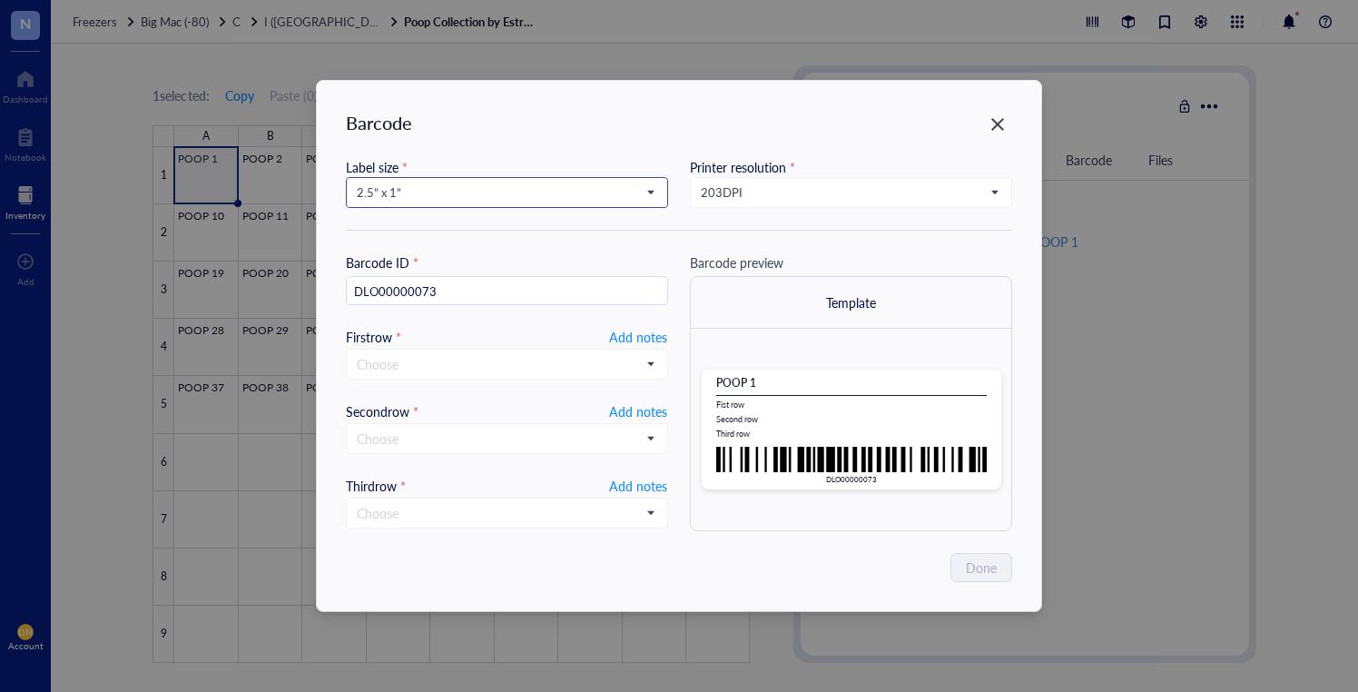
click at [633, 194] on span "2.5” x 1”" at bounding box center [505, 192] width 297 height 16
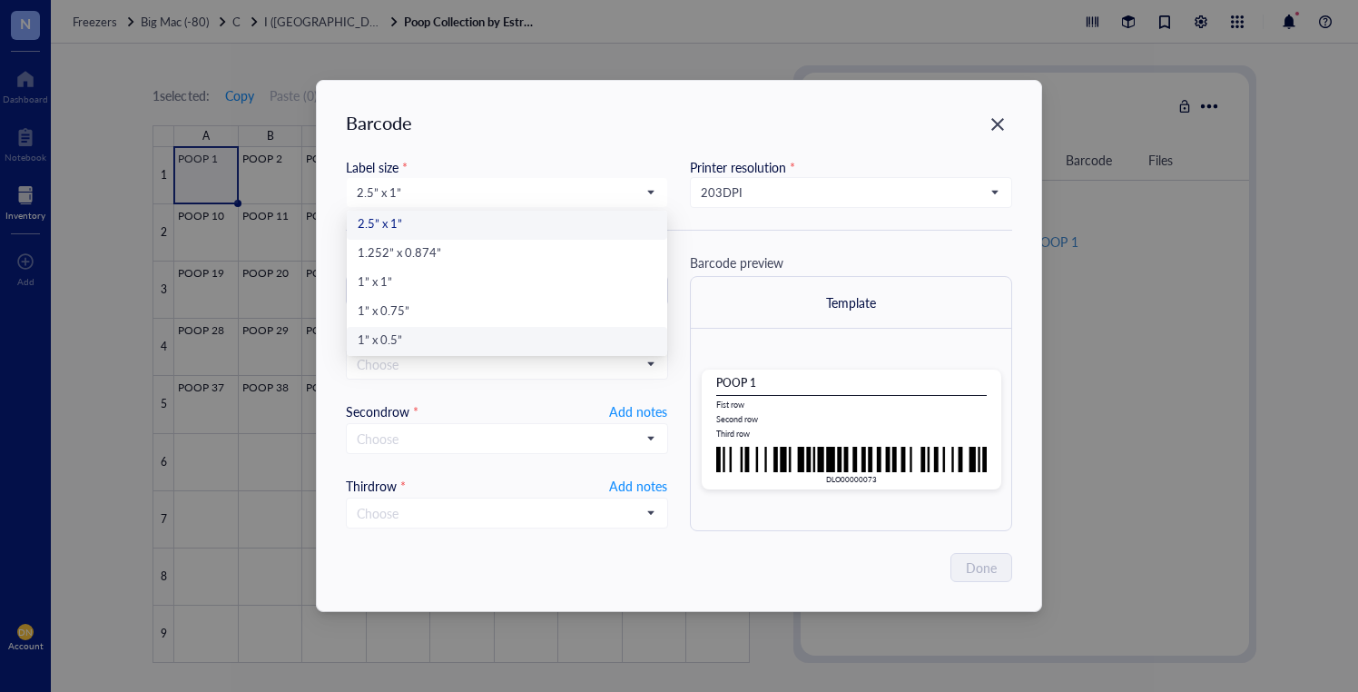
click at [571, 339] on div "1” x 0.5”" at bounding box center [507, 341] width 299 height 20
type input "DLO00000073"
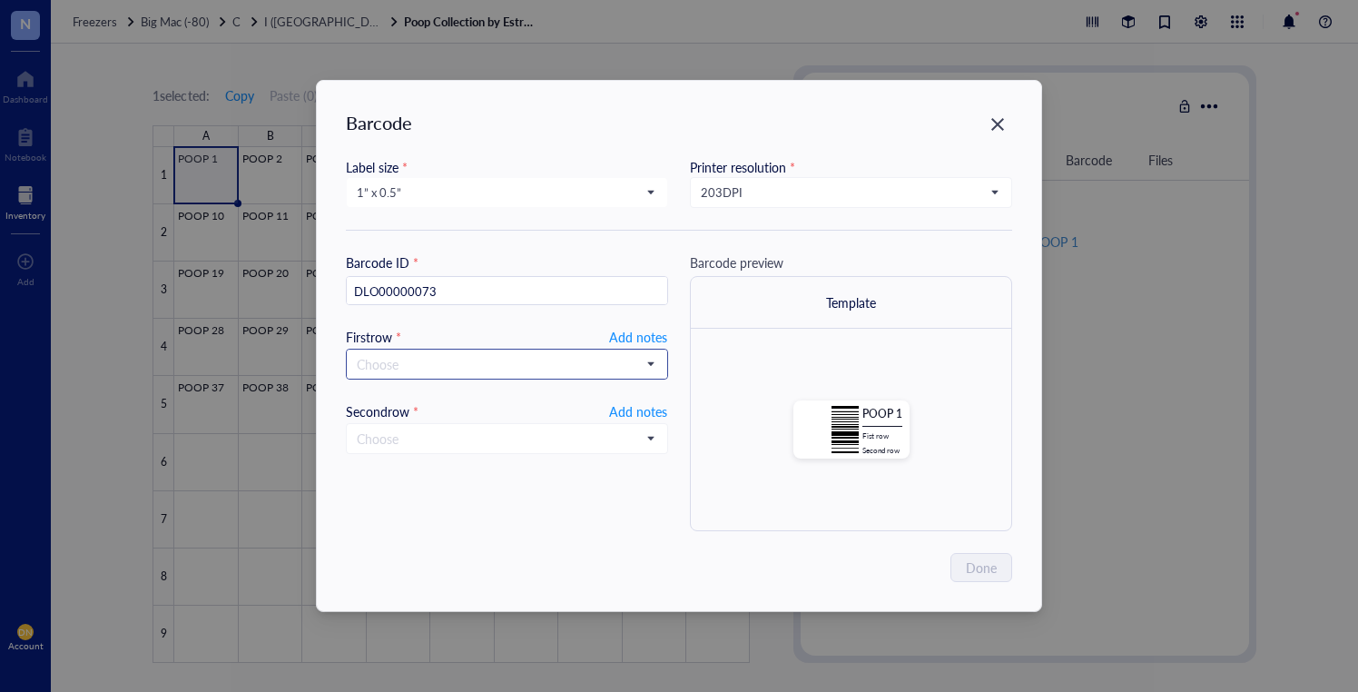
click at [603, 362] on input "search" at bounding box center [499, 363] width 284 height 27
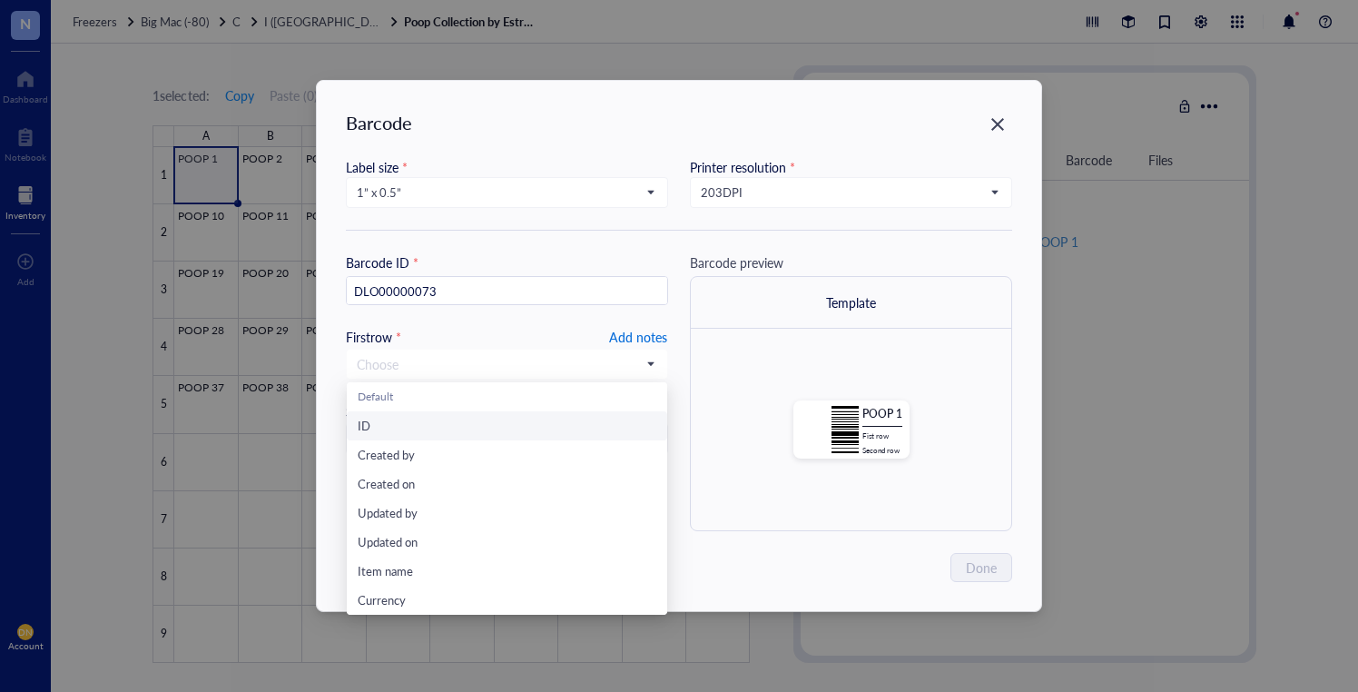
click at [623, 345] on span "Add notes" at bounding box center [638, 337] width 58 height 22
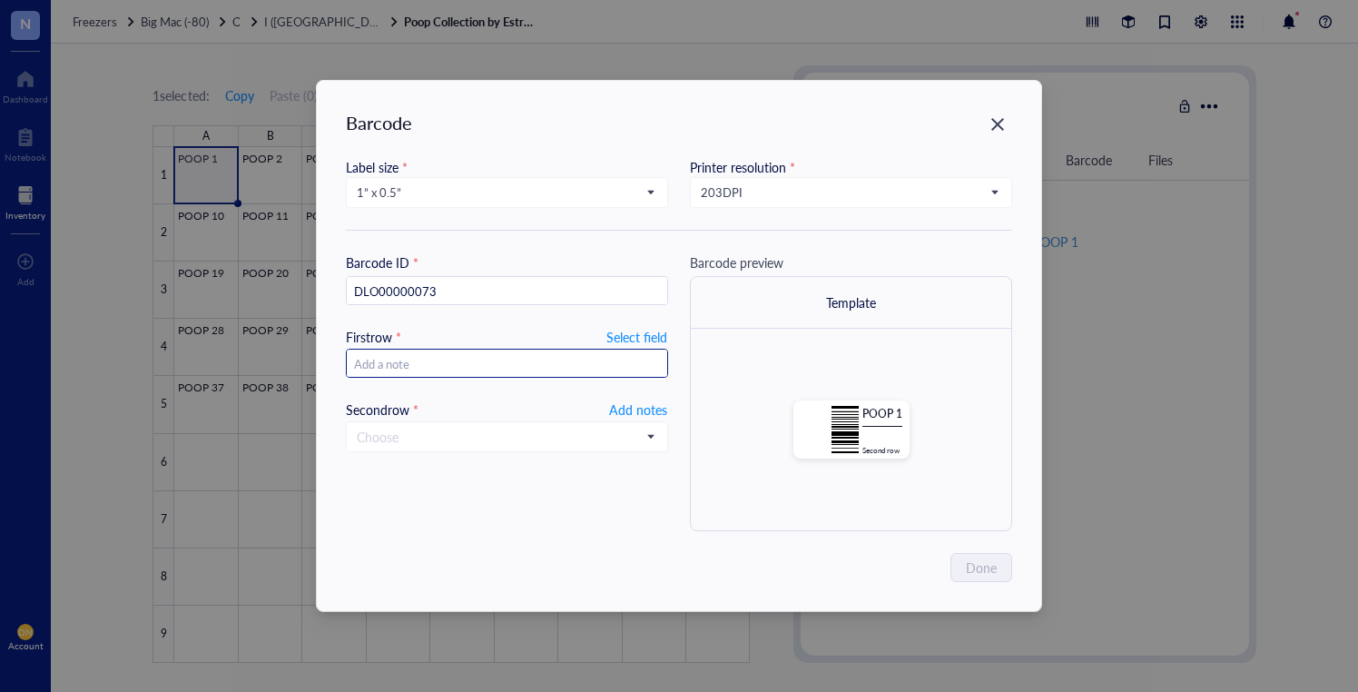
click at [604, 366] on input "text" at bounding box center [507, 364] width 320 height 29
type input "20250915"
click at [887, 548] on div "Barcode Label size * 1” x 0.5” 2.5” x 1” 1.252” x 0.874” 1” x 1” 1” x 0.75” 1” …" at bounding box center [679, 346] width 724 height 530
click at [643, 438] on span at bounding box center [507, 436] width 300 height 27
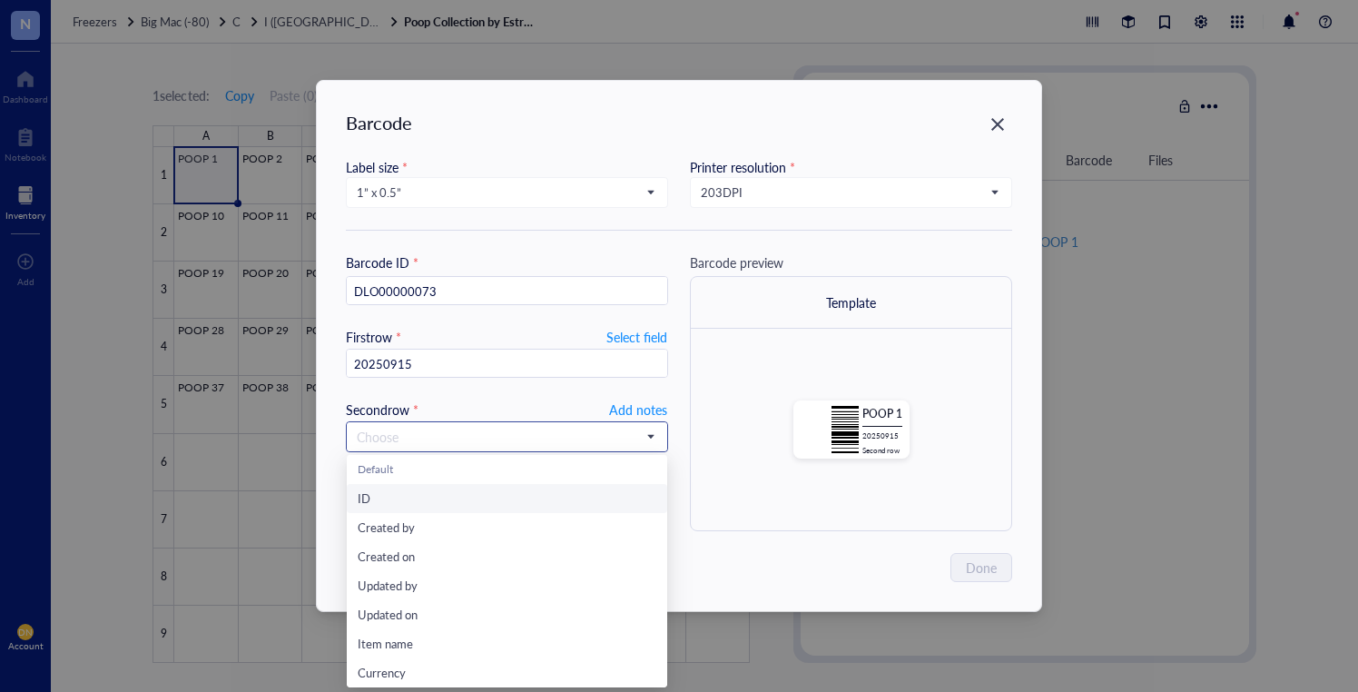
click at [624, 458] on div "Default" at bounding box center [507, 469] width 320 height 29
click at [616, 466] on div "Default" at bounding box center [507, 469] width 299 height 20
click at [392, 467] on span "Default" at bounding box center [375, 468] width 35 height 15
click at [615, 405] on span "Add notes" at bounding box center [638, 410] width 58 height 22
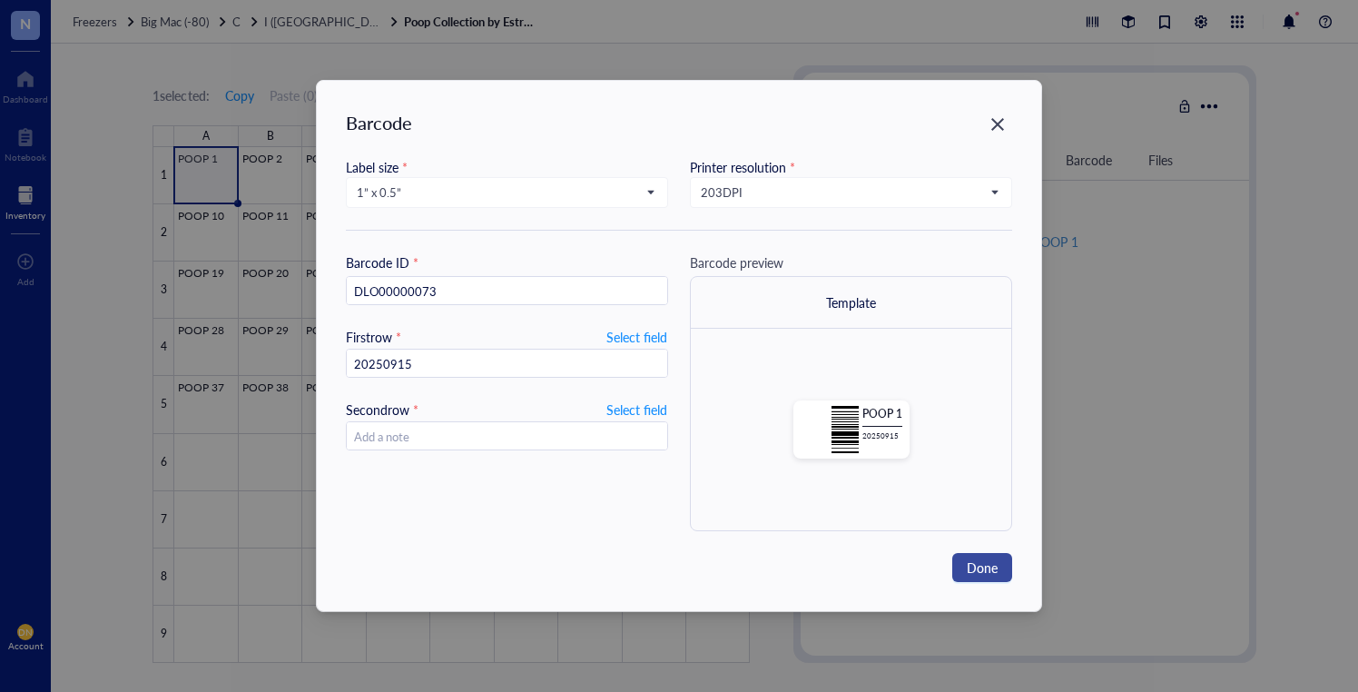
click at [990, 566] on span "Done" at bounding box center [982, 567] width 31 height 20
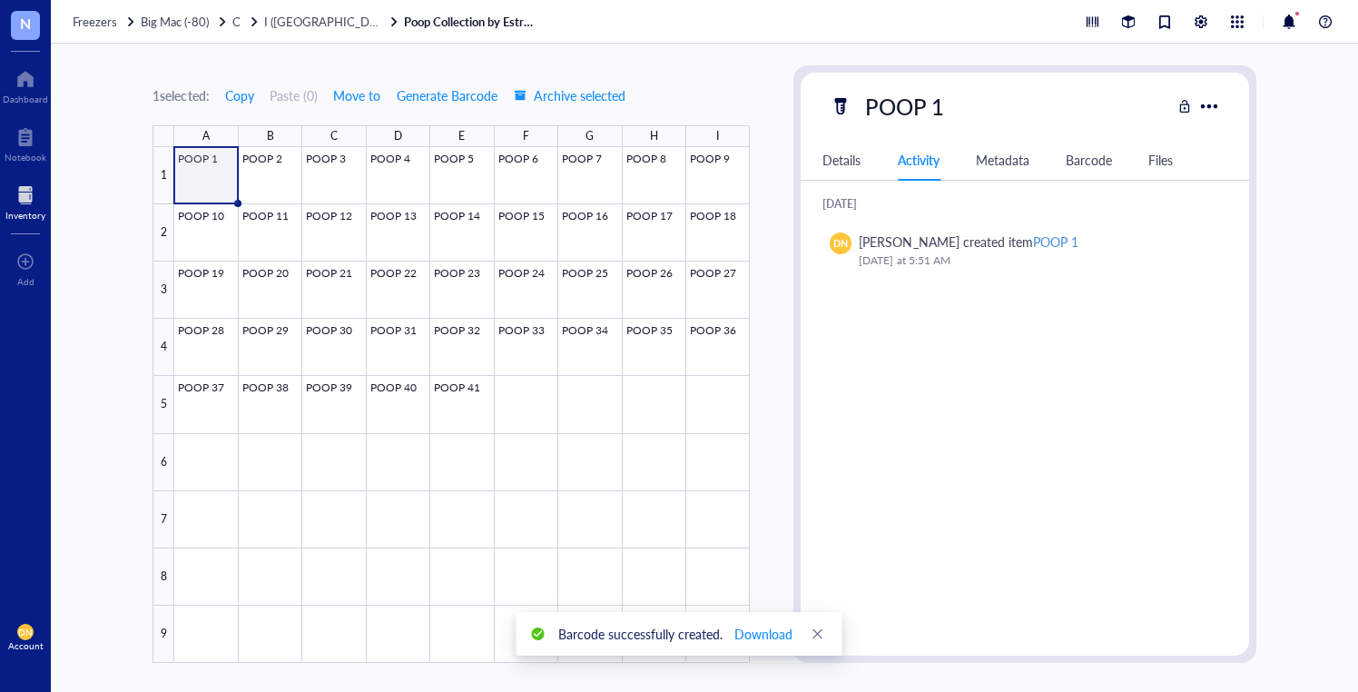
click at [1073, 163] on div "Barcode" at bounding box center [1089, 160] width 46 height 20
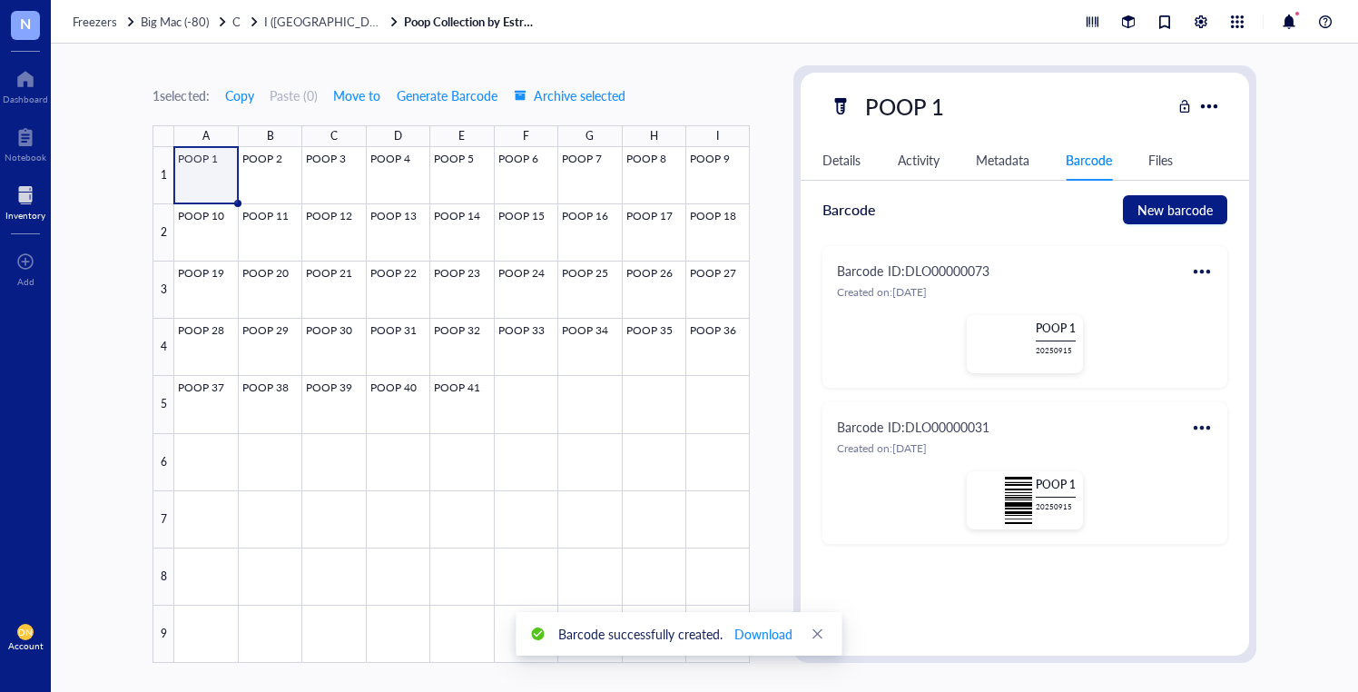
click at [1190, 424] on div at bounding box center [1201, 427] width 29 height 29
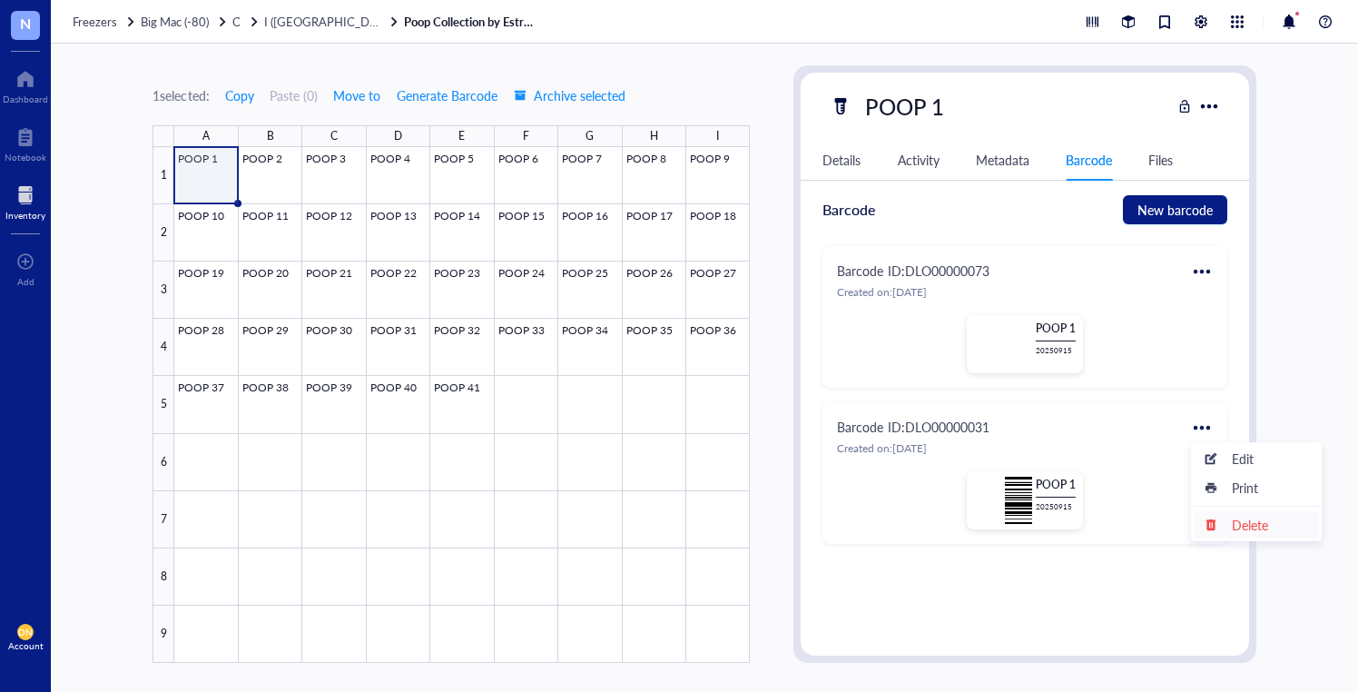
click at [1273, 520] on div "Delete" at bounding box center [1256, 525] width 103 height 20
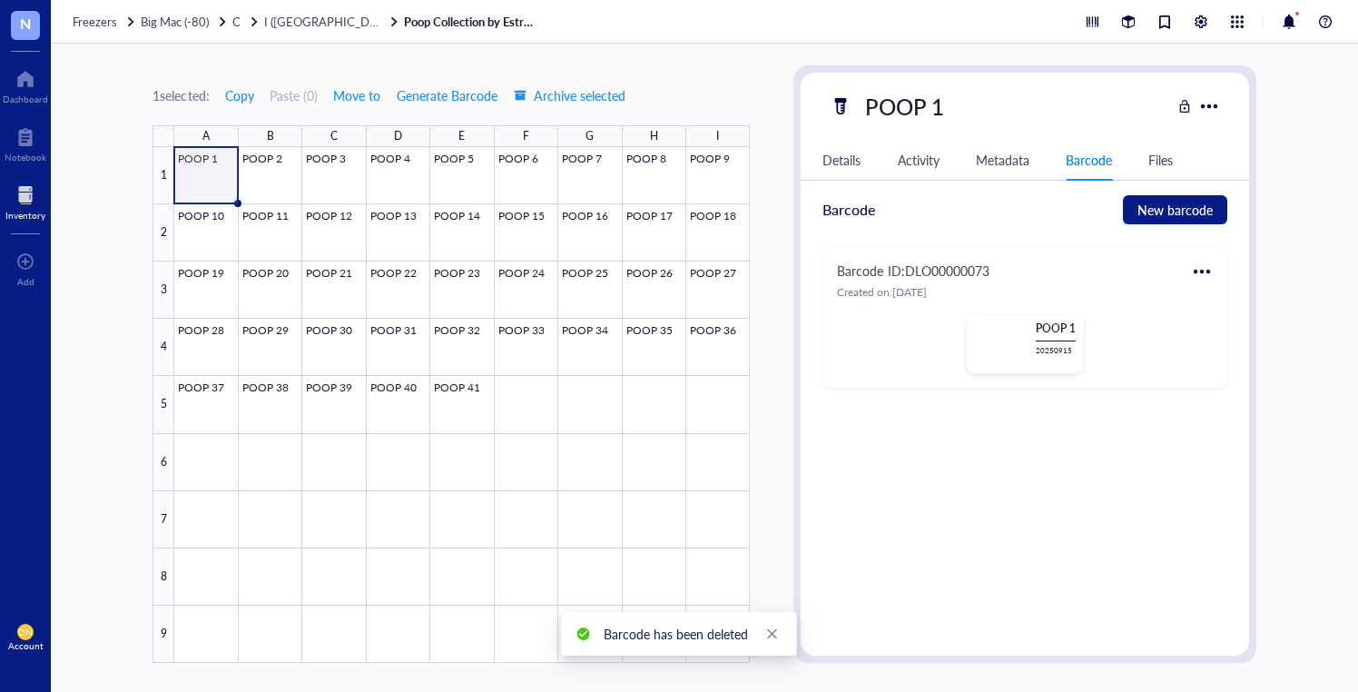
click at [1194, 267] on div at bounding box center [1201, 271] width 29 height 29
click at [1237, 335] on div "Print" at bounding box center [1245, 331] width 26 height 20
